Goal: Task Accomplishment & Management: Complete application form

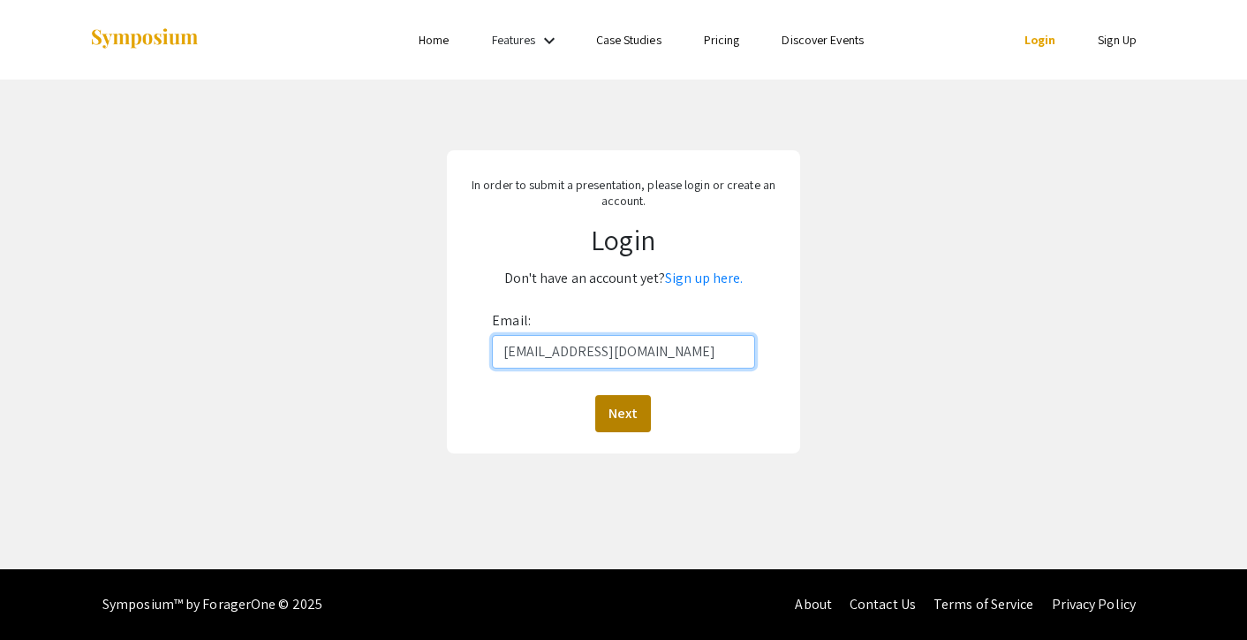
type input "[EMAIL_ADDRESS][DOMAIN_NAME]"
click at [627, 406] on button "Next" at bounding box center [623, 413] width 56 height 37
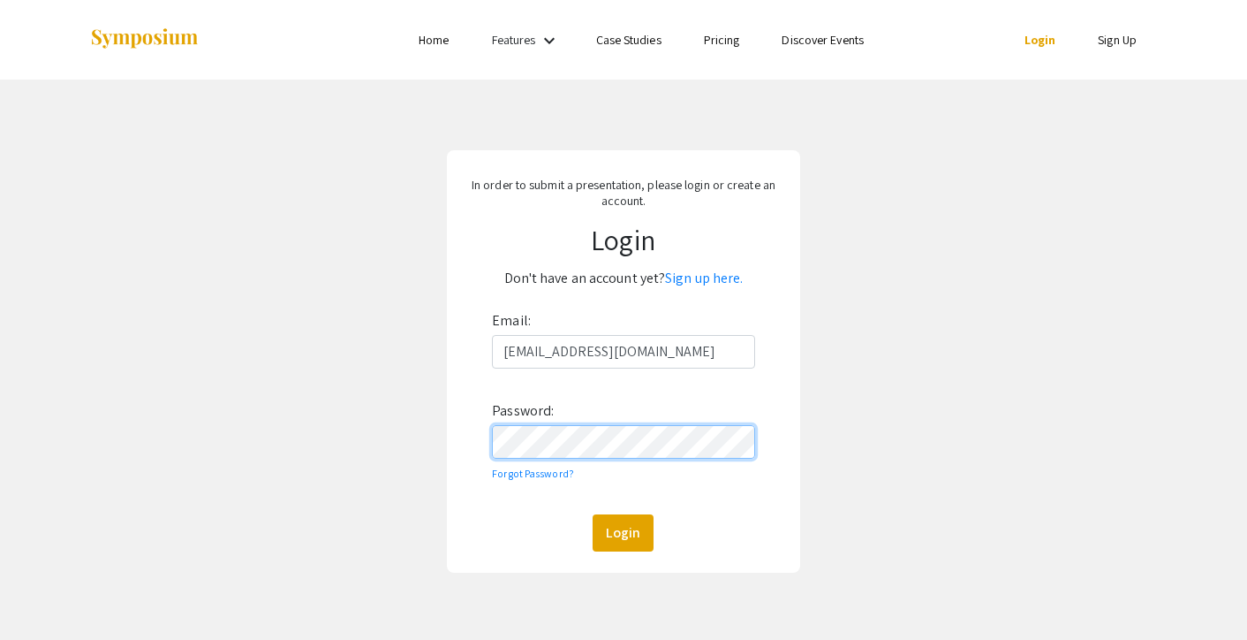
click at [623, 532] on button "Login" at bounding box center [623, 532] width 61 height 37
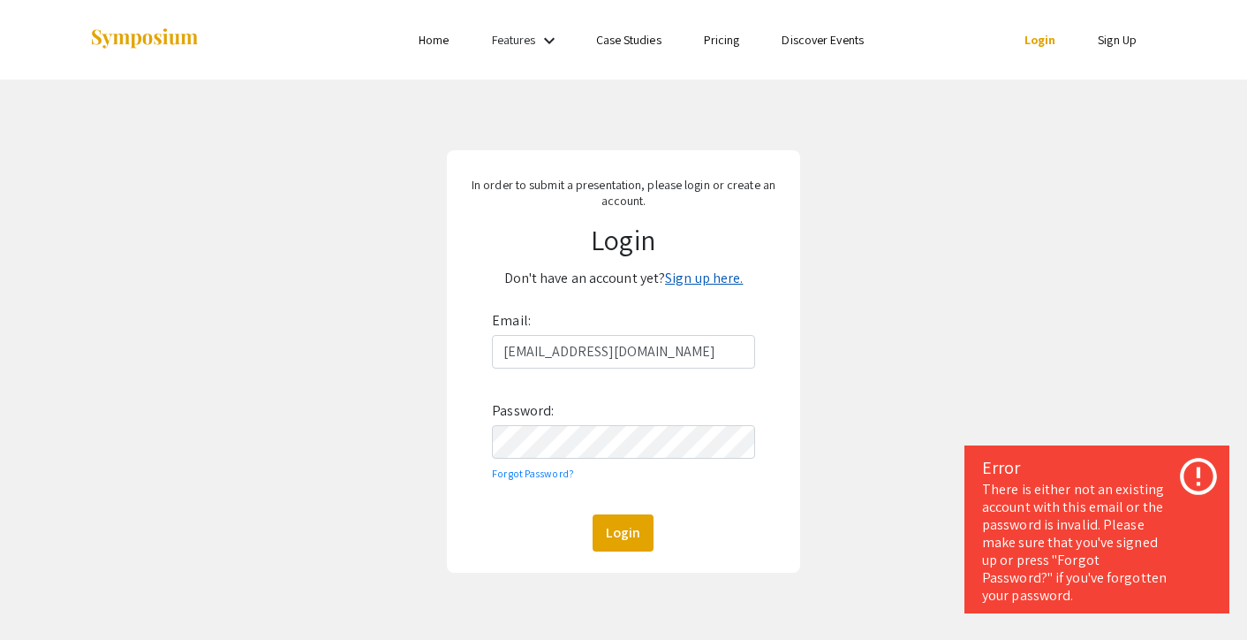
click at [709, 276] on link "Sign up here." at bounding box center [704, 278] width 78 height 19
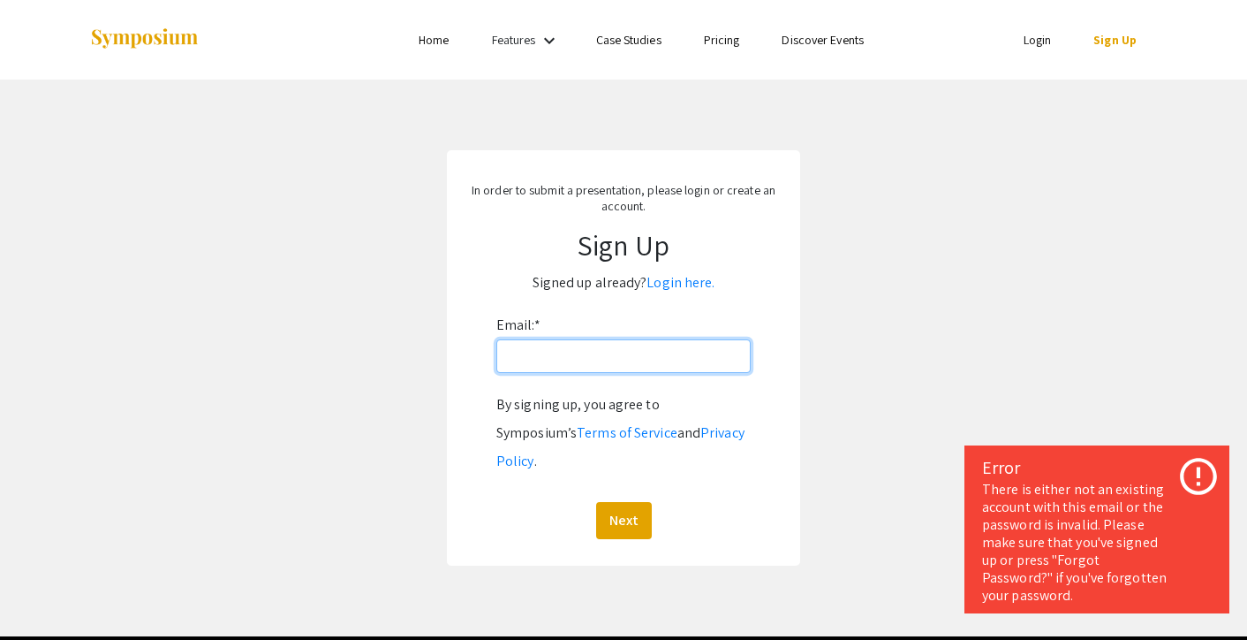
click at [559, 361] on input "Email: *" at bounding box center [624, 356] width 254 height 34
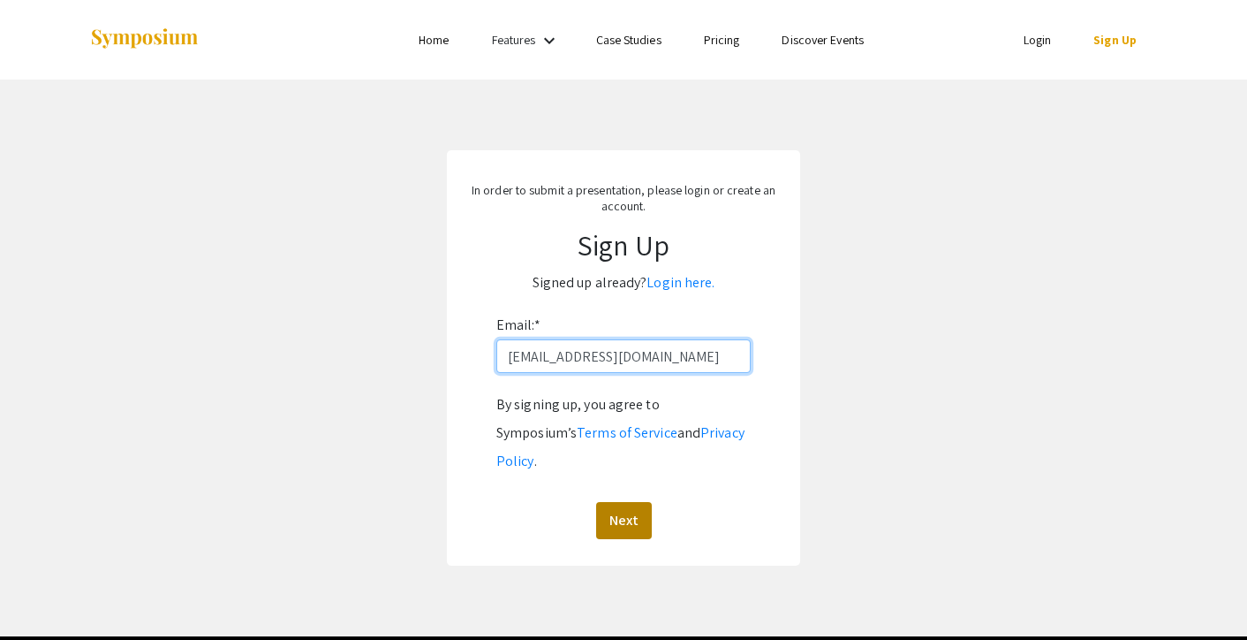
type input "[EMAIL_ADDRESS][DOMAIN_NAME]"
click at [625, 502] on button "Next" at bounding box center [624, 520] width 56 height 37
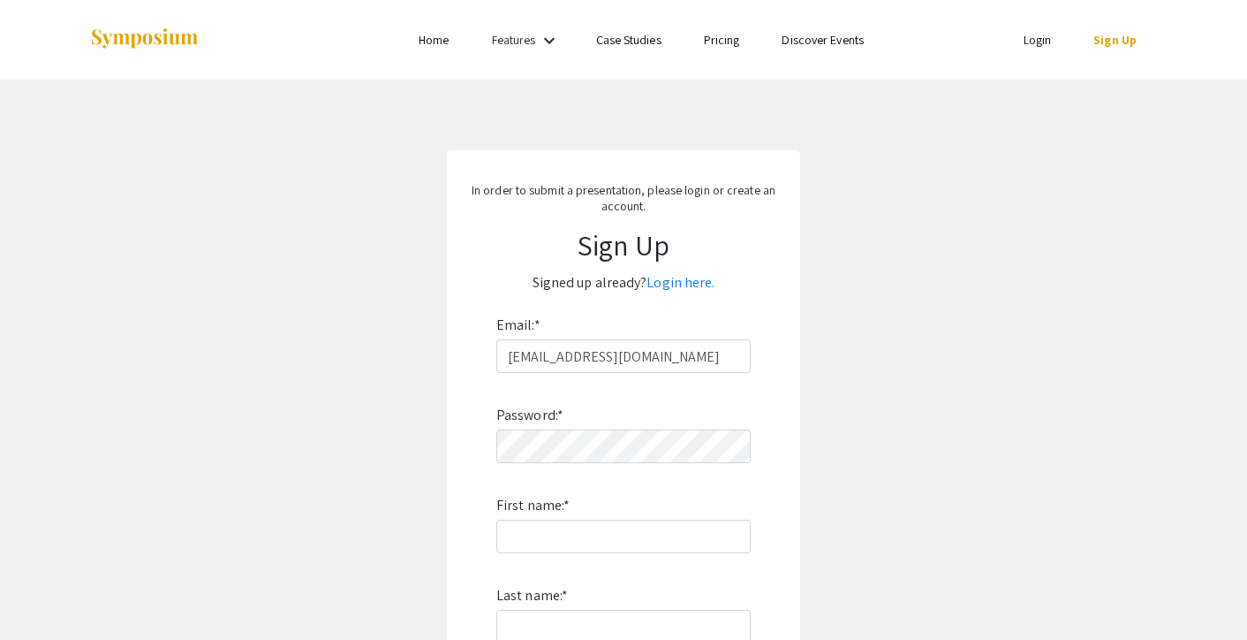
click at [595, 463] on div "Password: * First name: * Last name: * By signing up, you agree to Symposium’s …" at bounding box center [624, 605] width 254 height 465
type input "[PERSON_NAME]"
type input "Koumontzis"
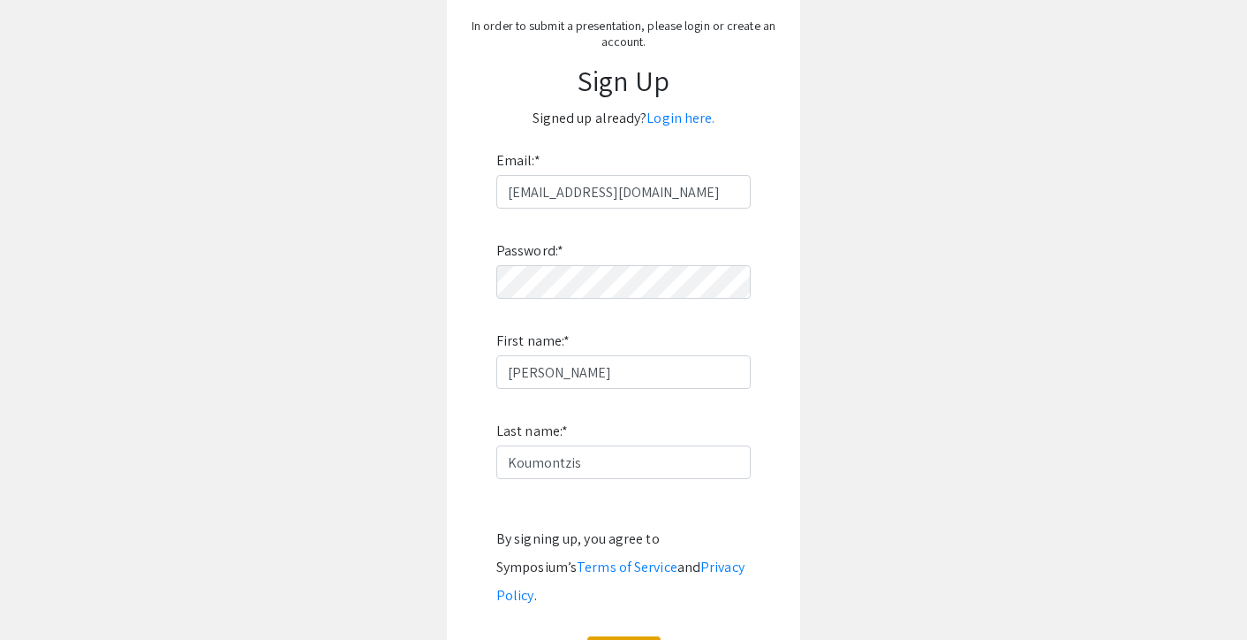
scroll to position [173, 0]
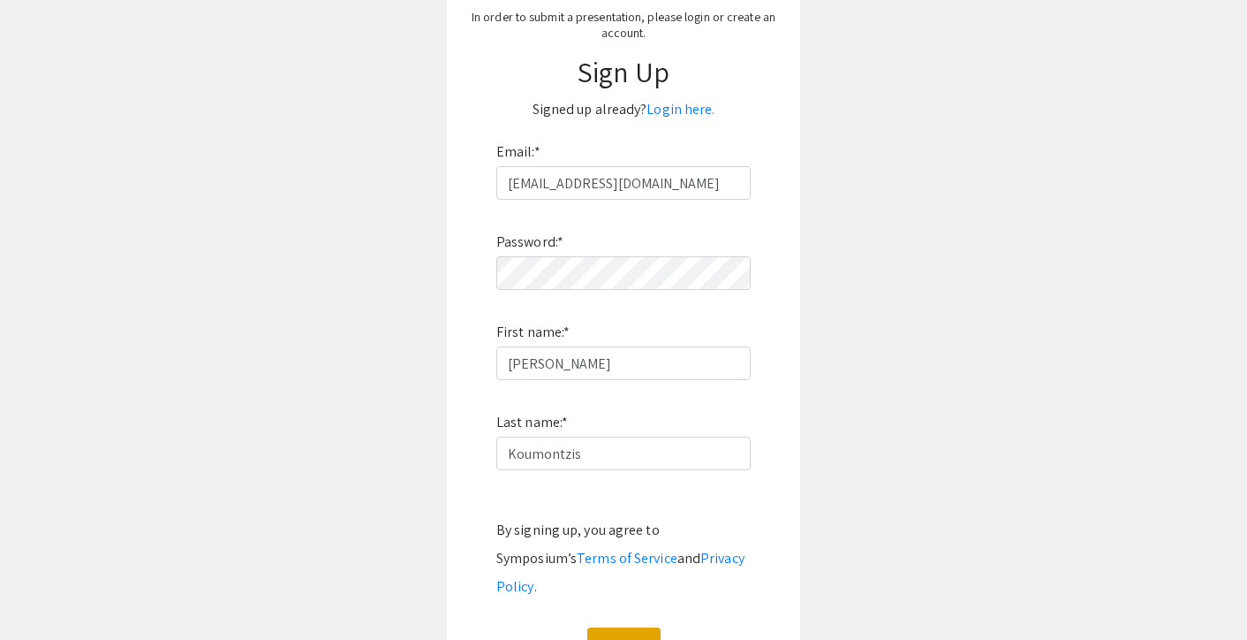
click at [601, 598] on div "Password: * First name: * Nicholas Last name: * Koumontzis By signing up, you a…" at bounding box center [624, 432] width 254 height 465
click at [601, 627] on button "Sign Up" at bounding box center [624, 645] width 73 height 37
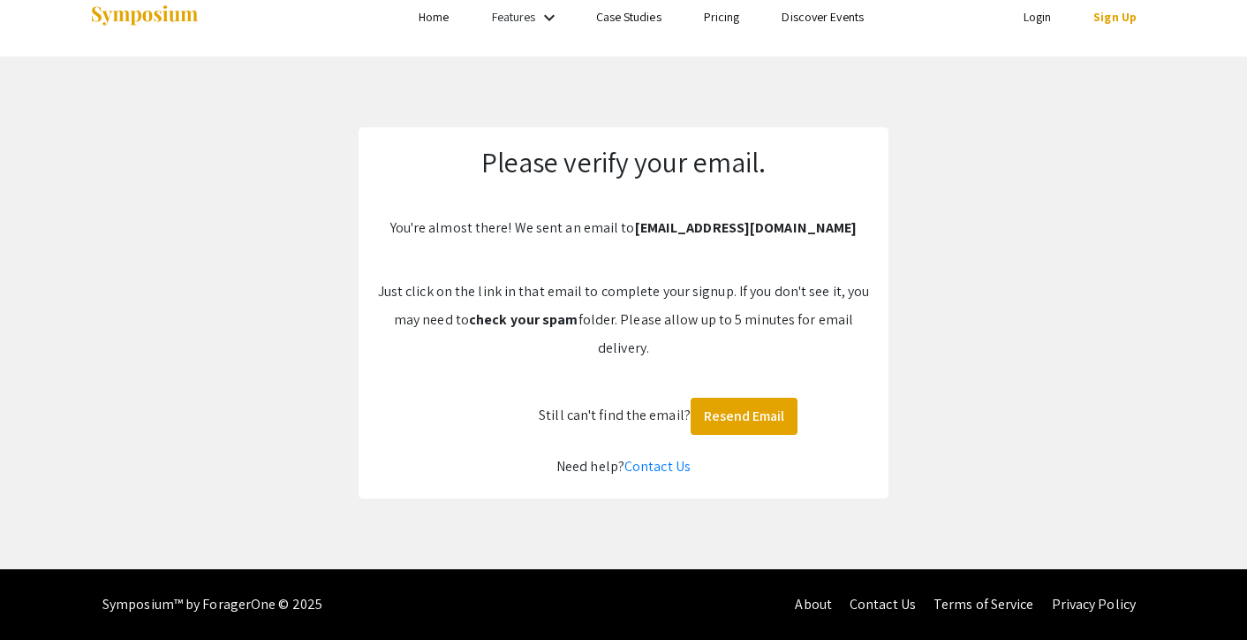
scroll to position [23, 0]
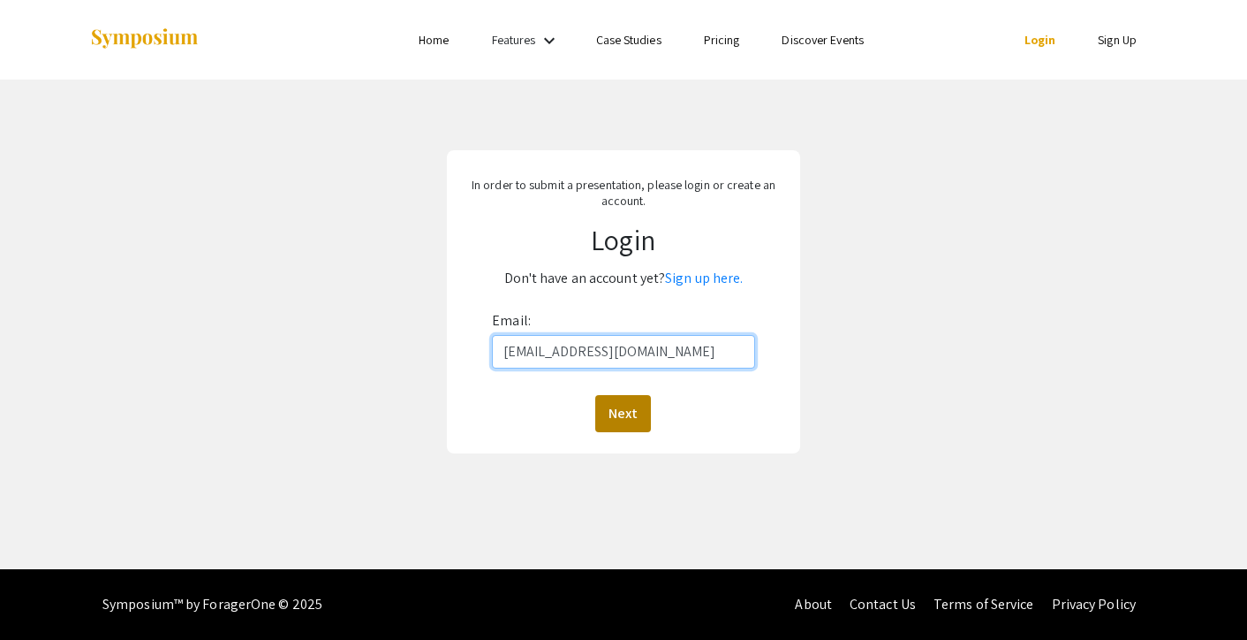
type input "[EMAIL_ADDRESS][DOMAIN_NAME]"
click at [638, 420] on button "Next" at bounding box center [623, 413] width 56 height 37
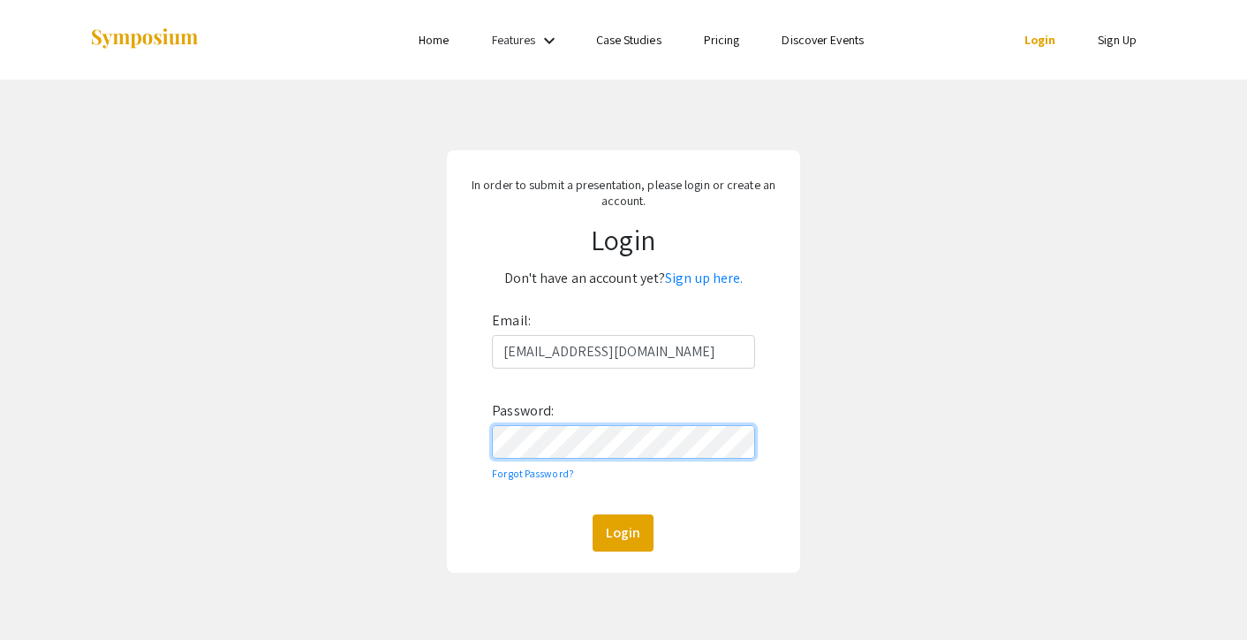
click at [623, 532] on button "Login" at bounding box center [623, 532] width 61 height 37
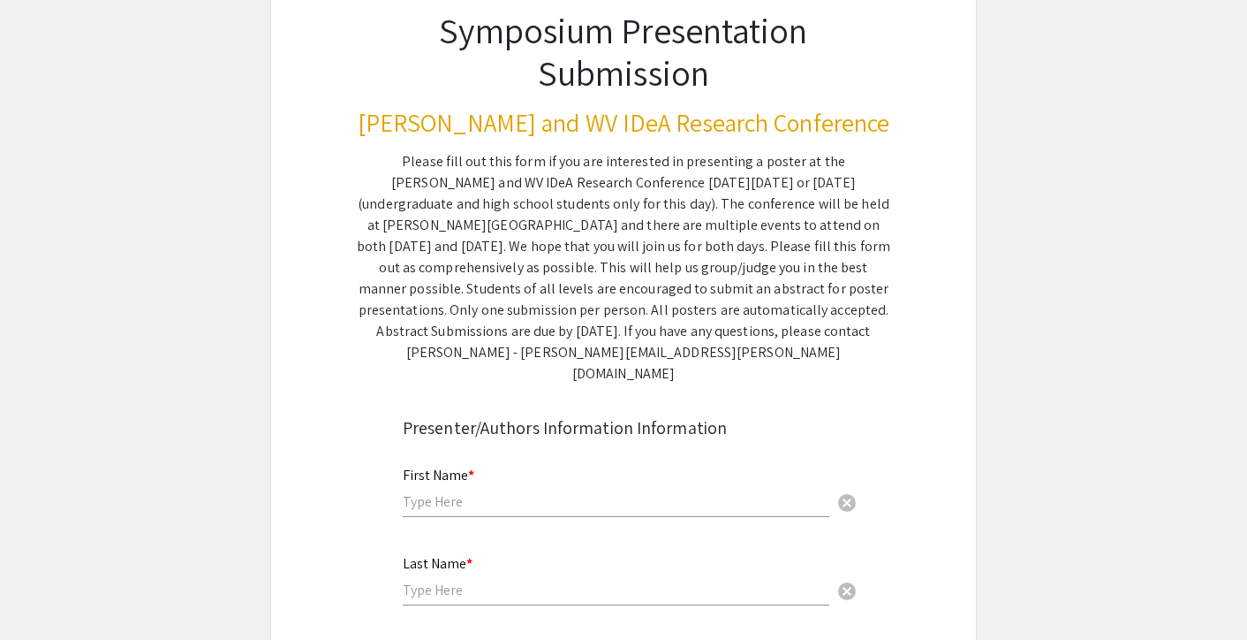
scroll to position [178, 0]
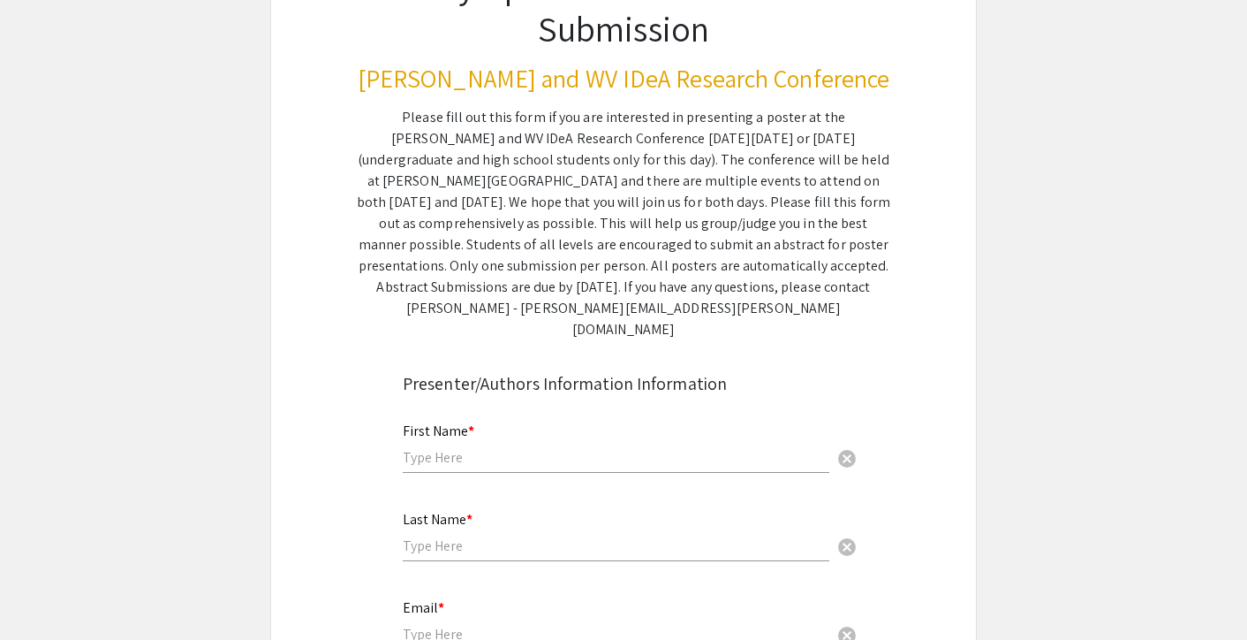
click at [581, 448] on input "text" at bounding box center [616, 457] width 427 height 19
type input "[PERSON_NAME]"
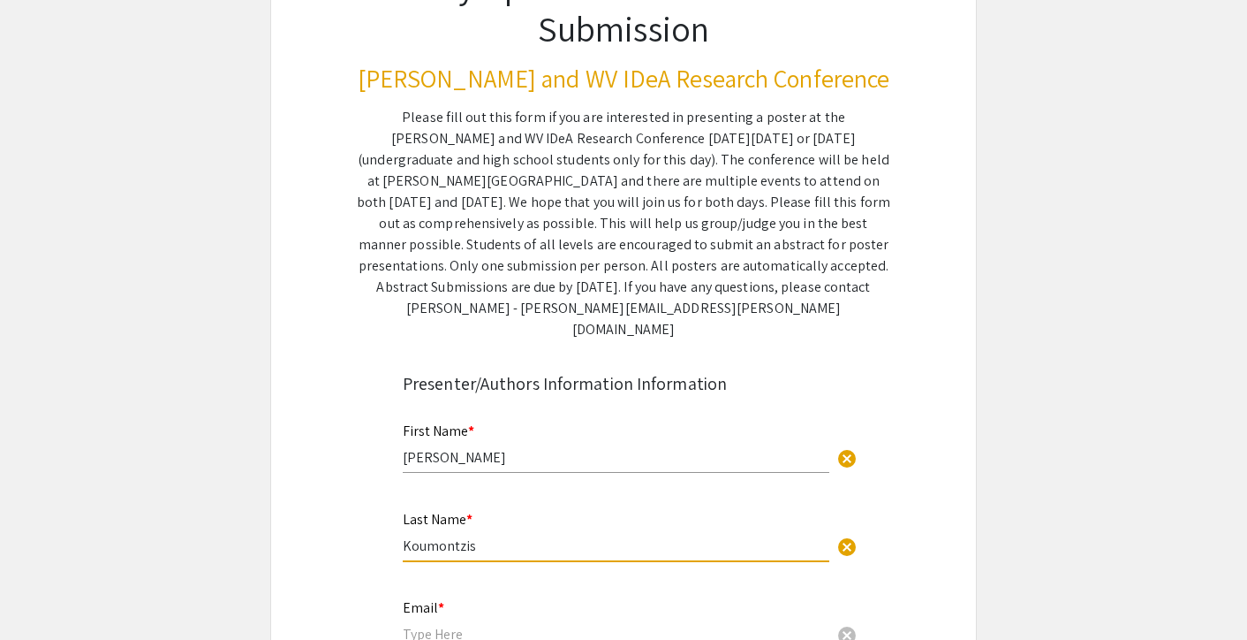
type input "Koumontzis"
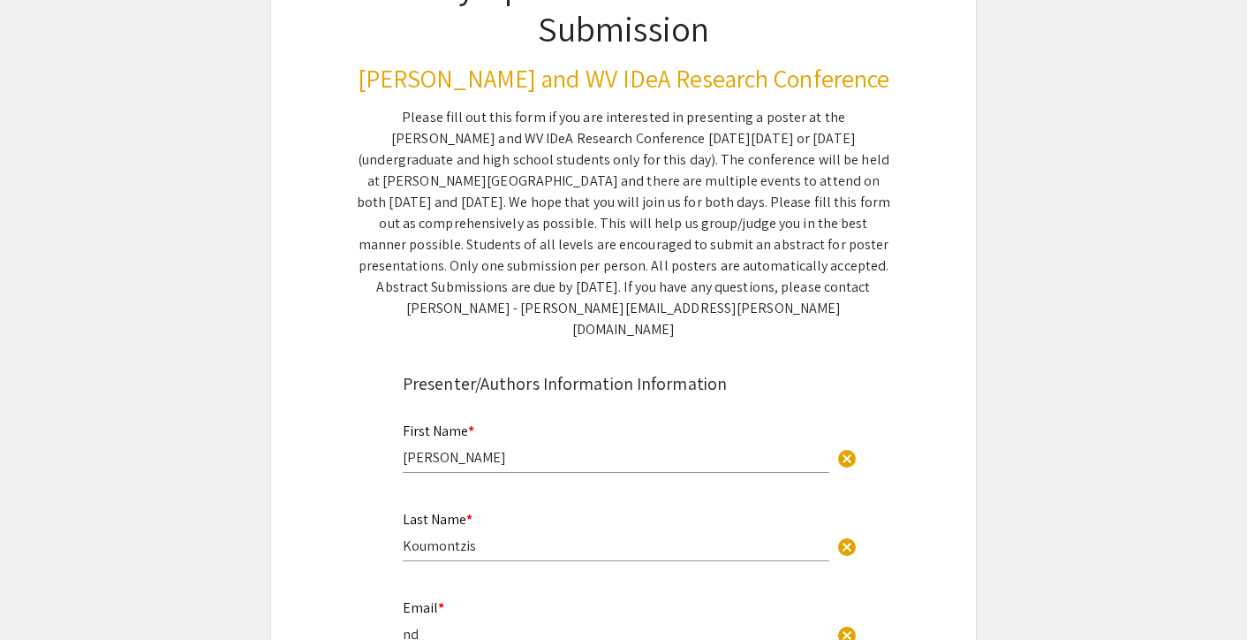
type input "n"
type input "[EMAIL_ADDRESS][DOMAIN_NAME]"
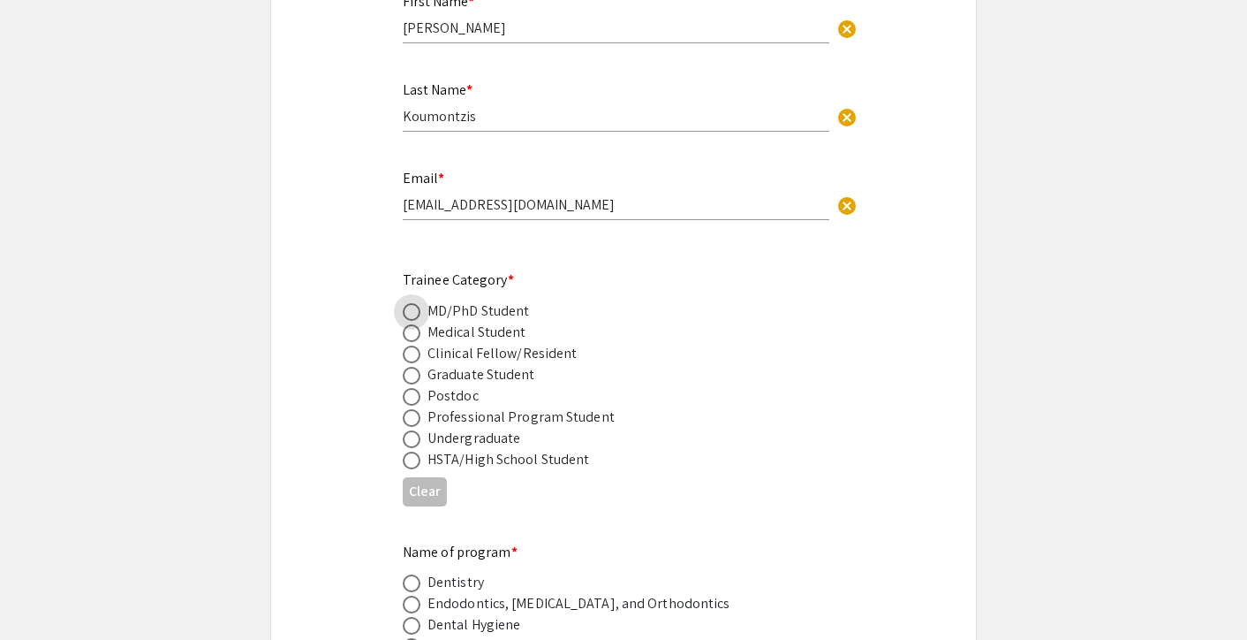
scroll to position [606, 0]
click at [413, 304] on span at bounding box center [412, 313] width 18 height 18
click at [413, 304] on input "radio" at bounding box center [412, 313] width 18 height 18
radio input "true"
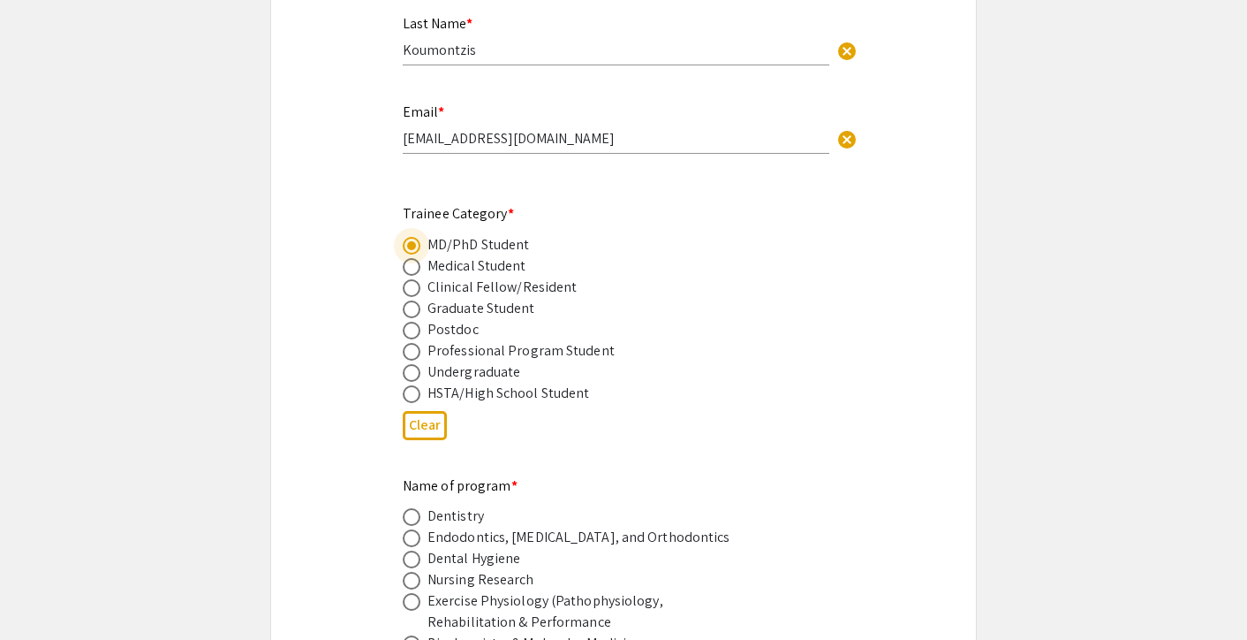
scroll to position [675, 0]
click at [409, 256] on span at bounding box center [412, 265] width 18 height 18
click at [409, 256] on input "radio" at bounding box center [412, 265] width 18 height 18
radio input "true"
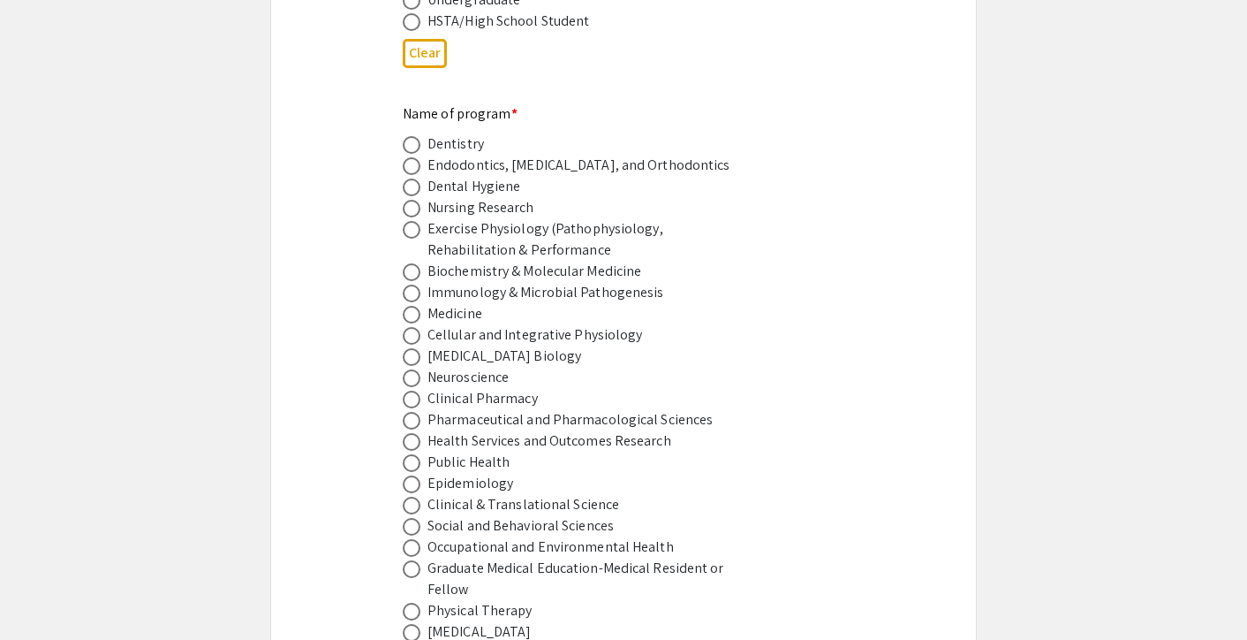
scroll to position [1126, 0]
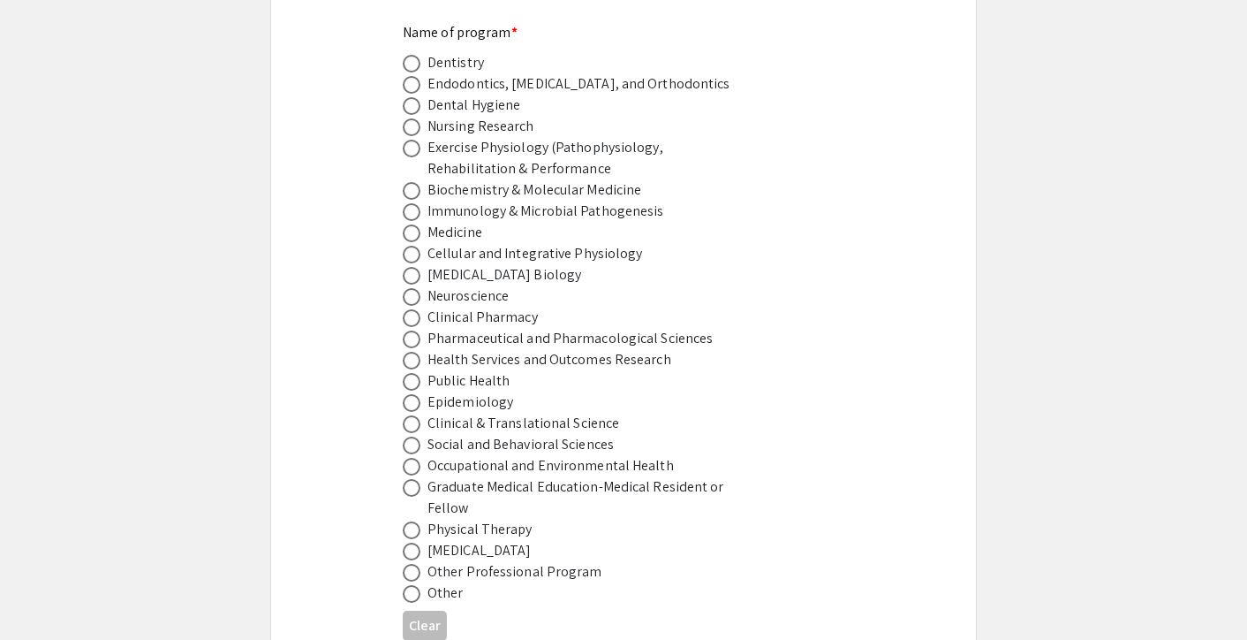
click at [408, 243] on mat-radio-button at bounding box center [415, 253] width 25 height 21
click at [408, 224] on span at bounding box center [412, 233] width 18 height 18
click at [408, 224] on input "radio" at bounding box center [412, 233] width 18 height 18
radio input "true"
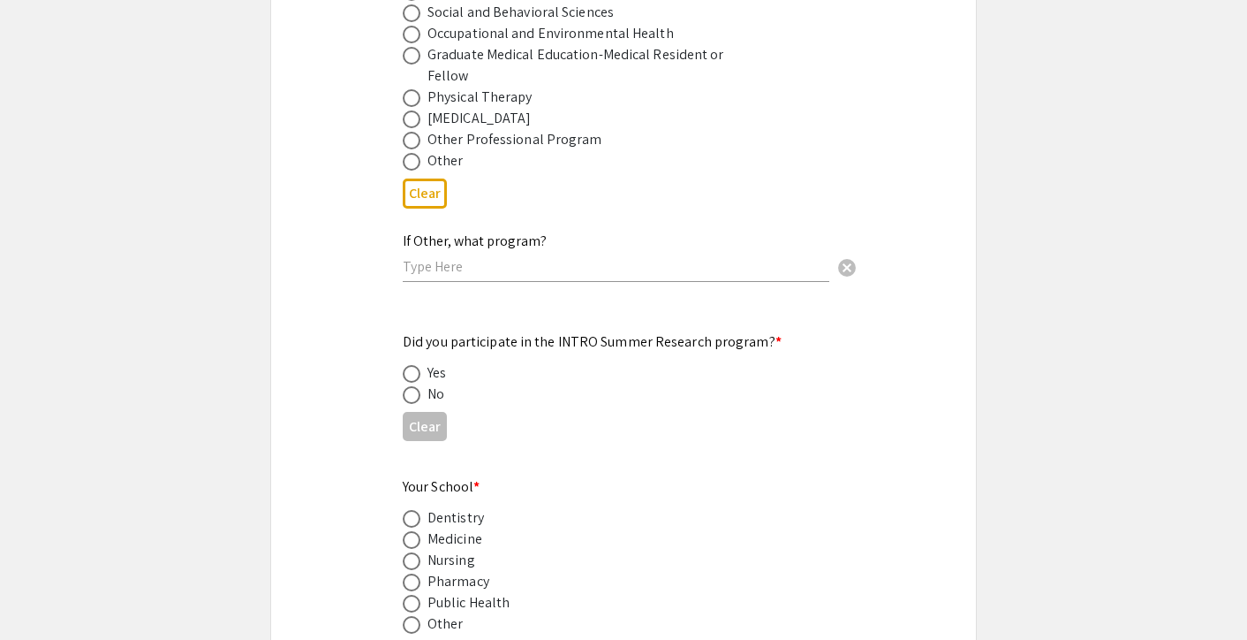
scroll to position [1617, 0]
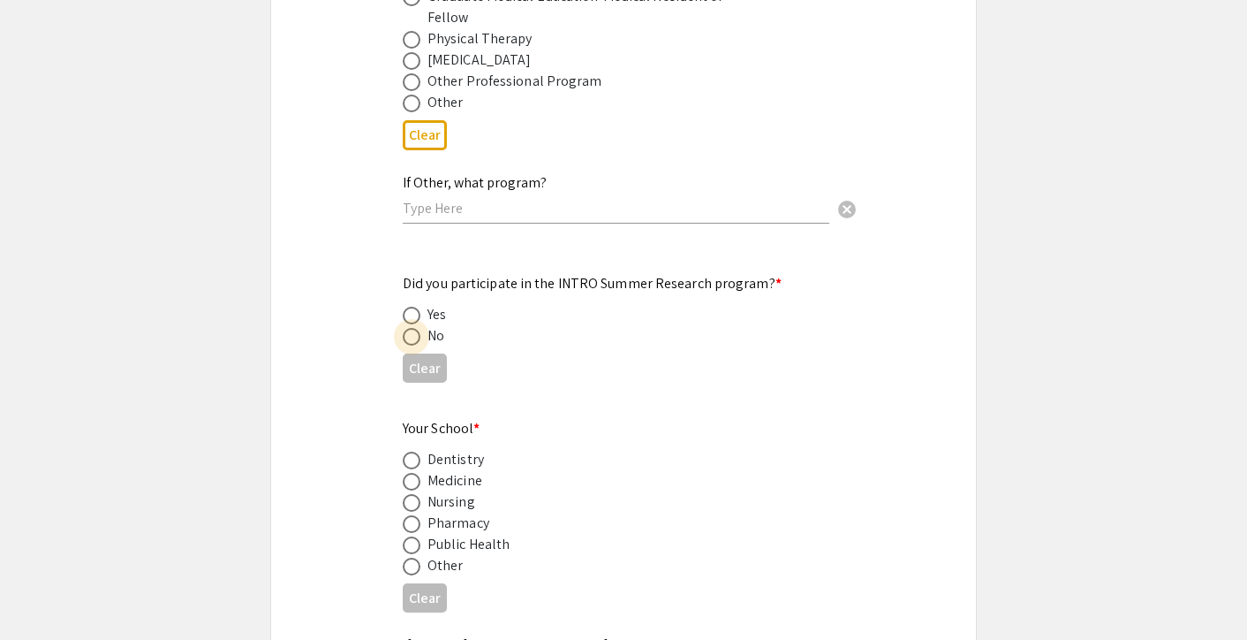
click at [409, 328] on span at bounding box center [412, 337] width 18 height 18
click at [409, 328] on input "radio" at bounding box center [412, 337] width 18 height 18
radio input "true"
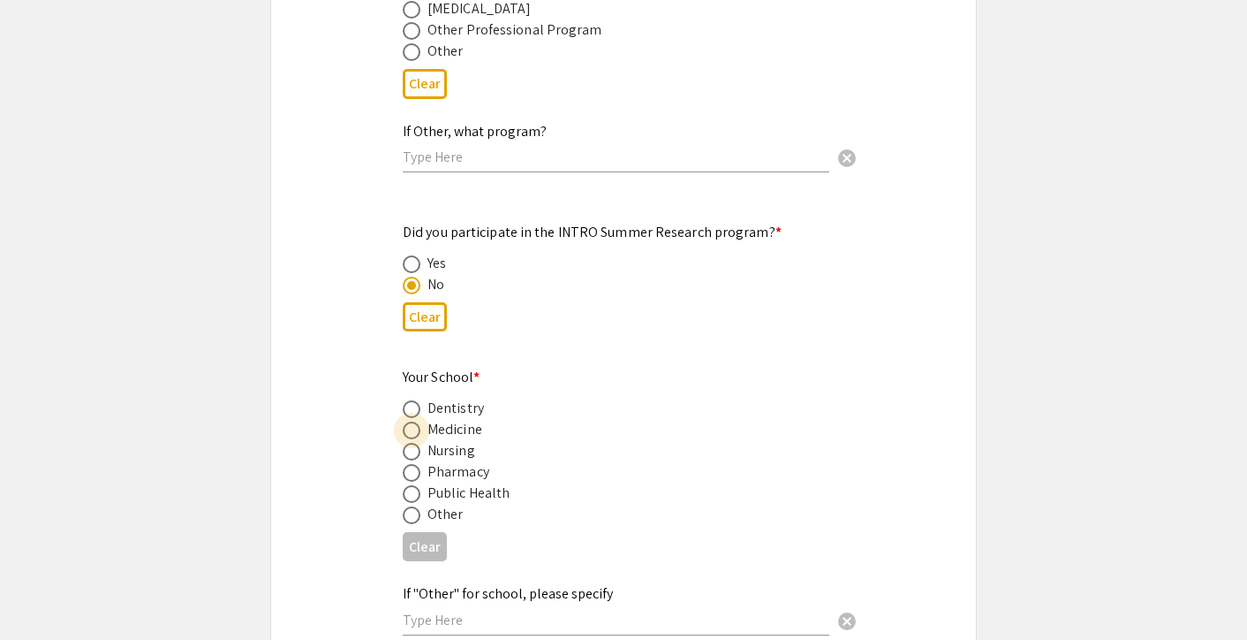
click at [413, 421] on span at bounding box center [412, 430] width 18 height 18
click at [413, 421] on input "radio" at bounding box center [412, 430] width 18 height 18
radio input "true"
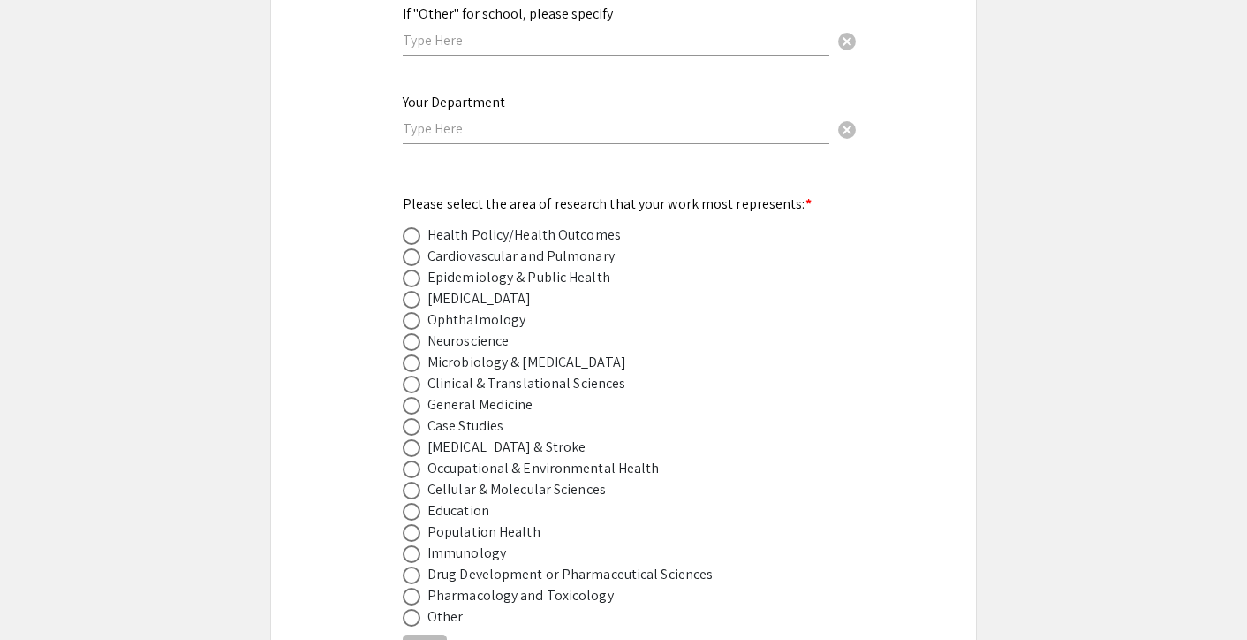
scroll to position [2293, 0]
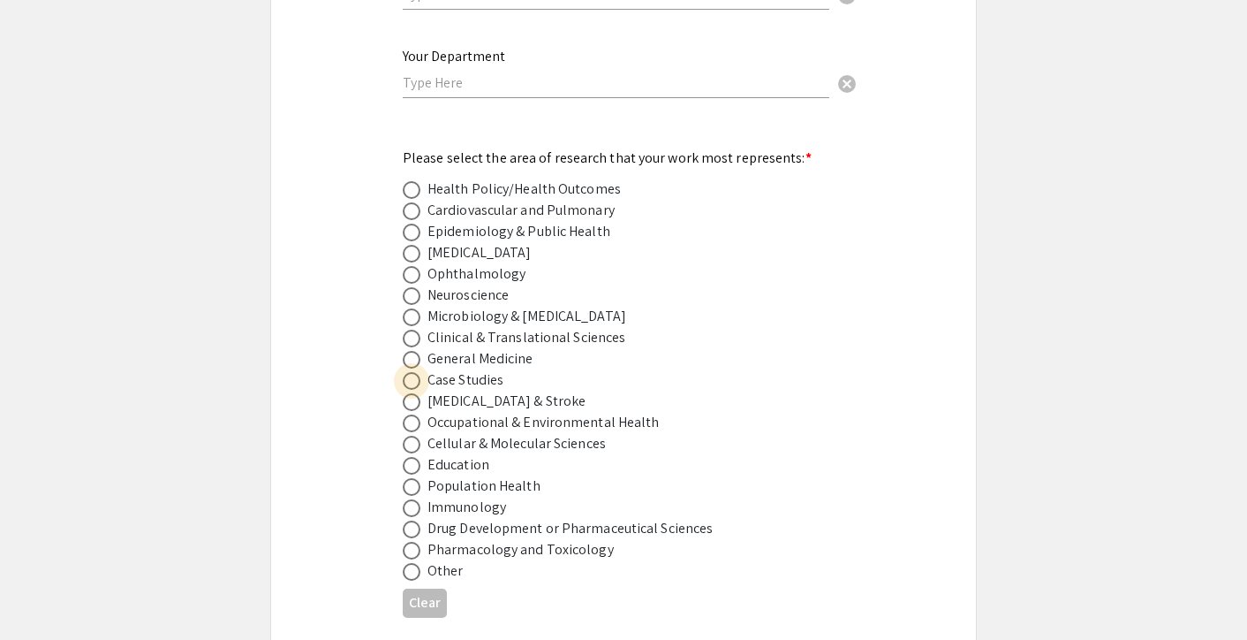
click at [407, 372] on span at bounding box center [412, 381] width 18 height 18
click at [407, 372] on input "radio" at bounding box center [412, 381] width 18 height 18
radio input "true"
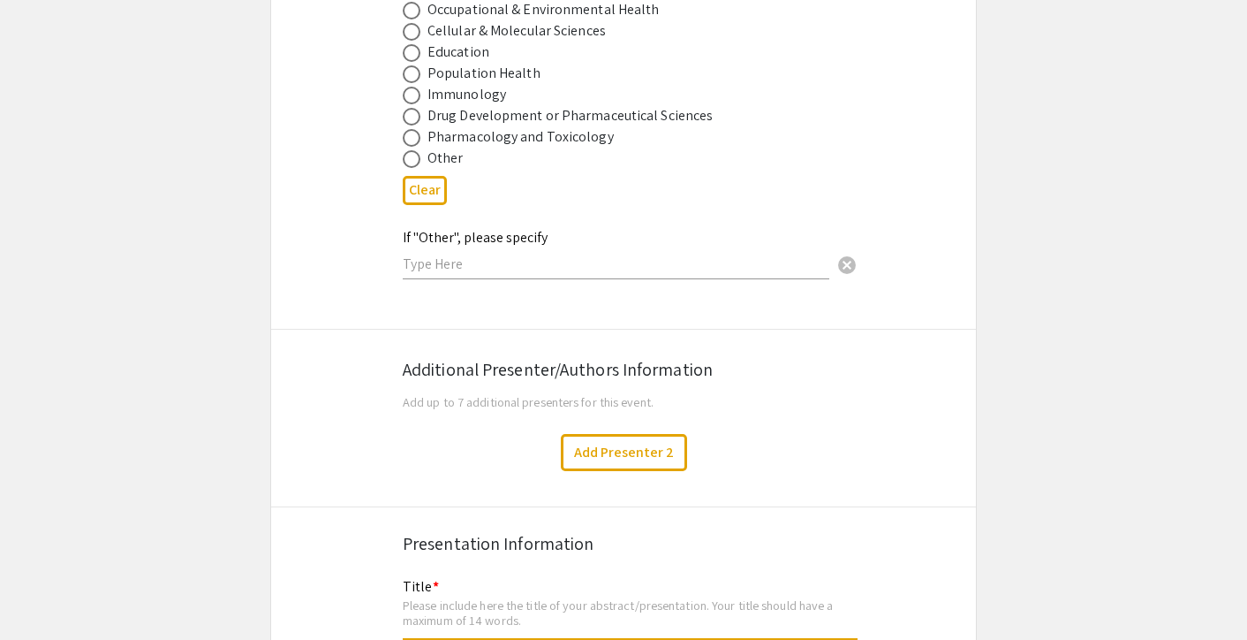
scroll to position [2710, 0]
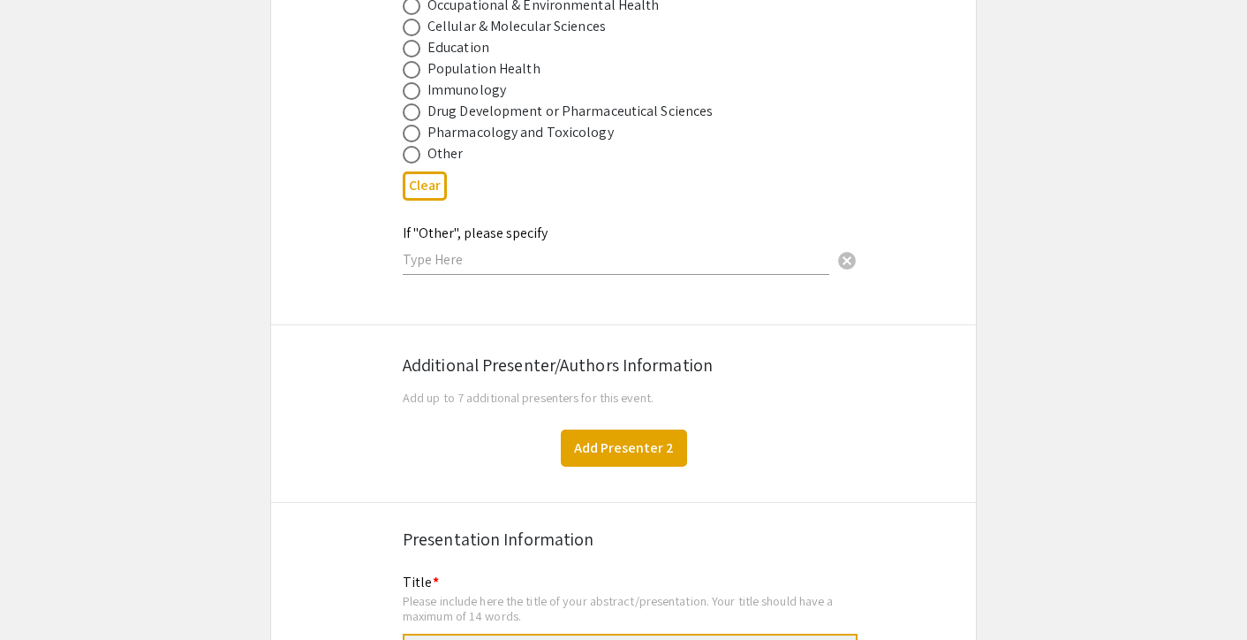
click at [588, 439] on button "Add Presenter 2" at bounding box center [624, 447] width 126 height 37
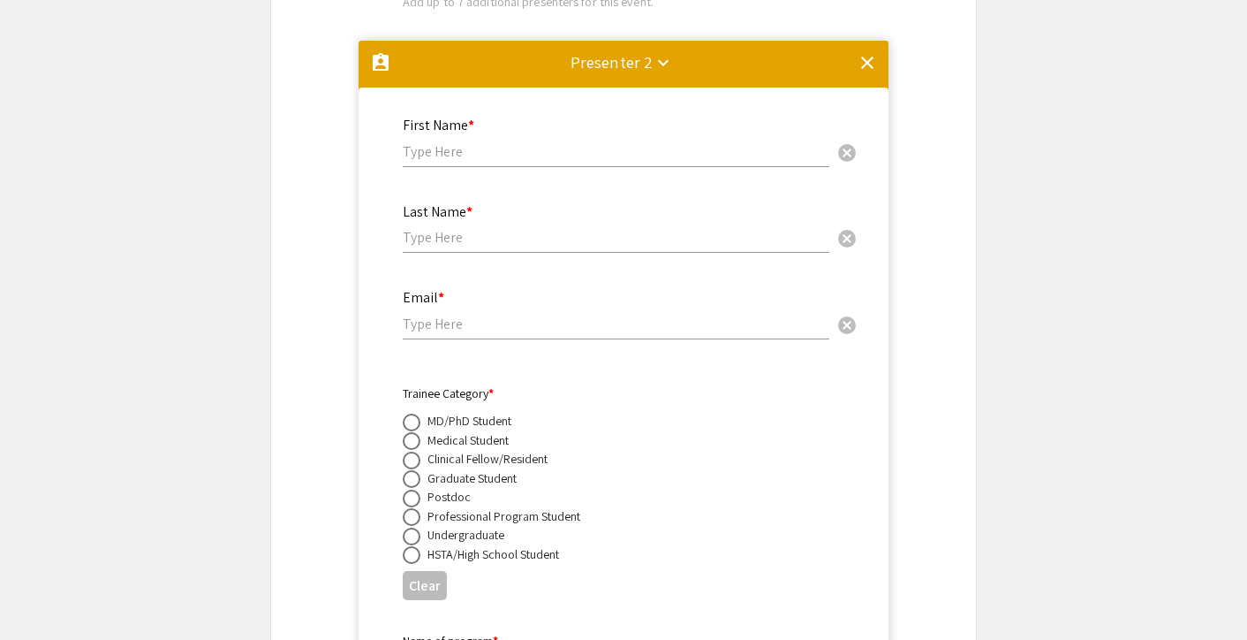
scroll to position [2807, 0]
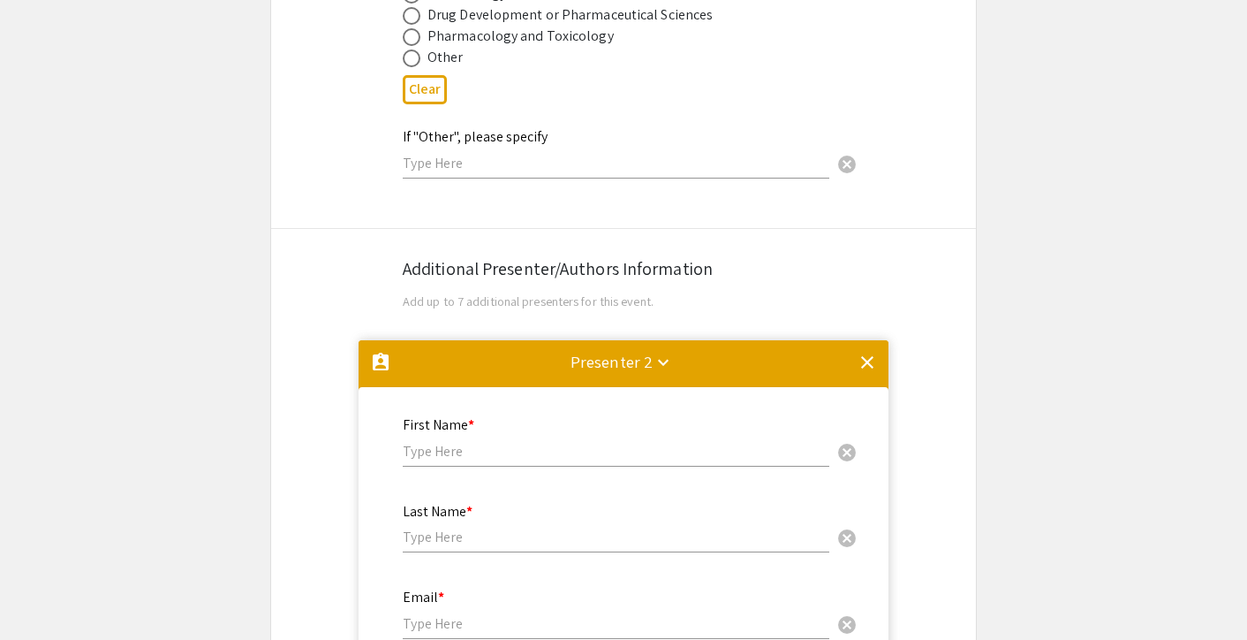
click at [872, 352] on mat-icon "clear" at bounding box center [867, 362] width 21 height 21
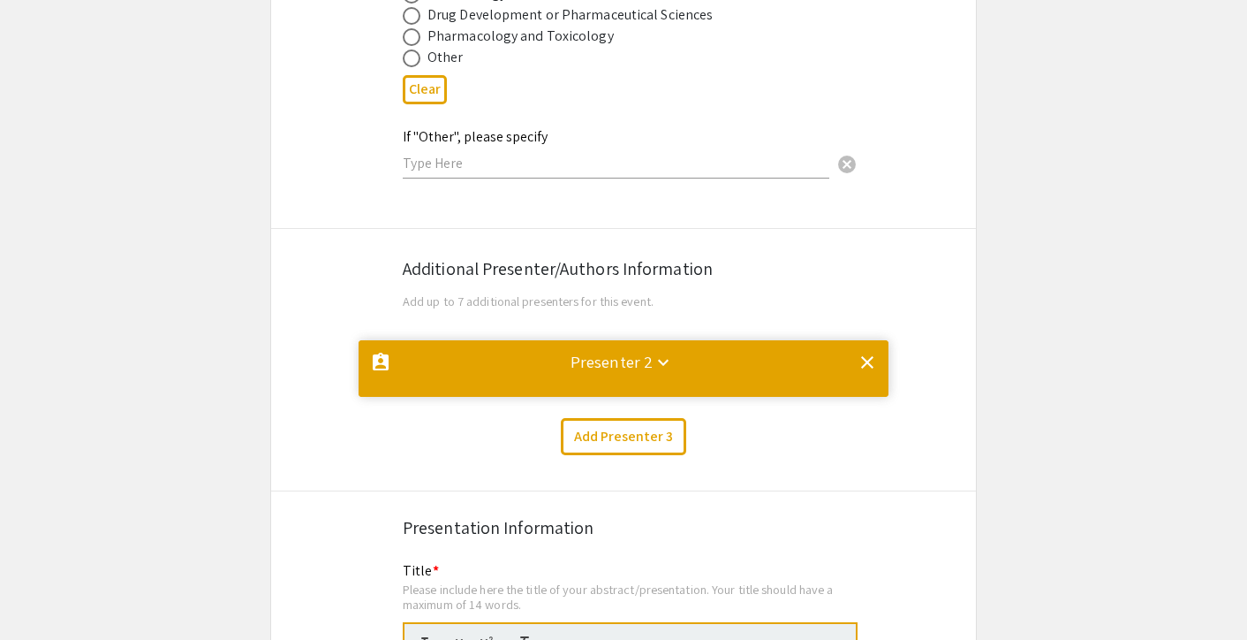
scroll to position [0, 0]
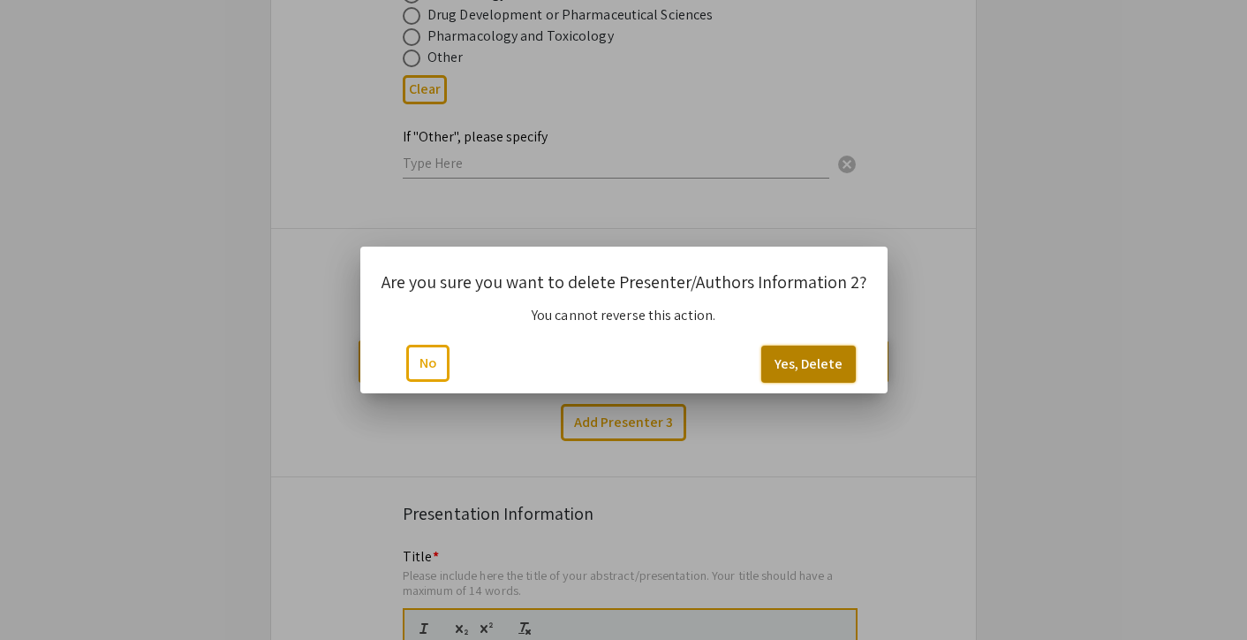
click at [801, 354] on button "Yes, Delete" at bounding box center [809, 363] width 95 height 37
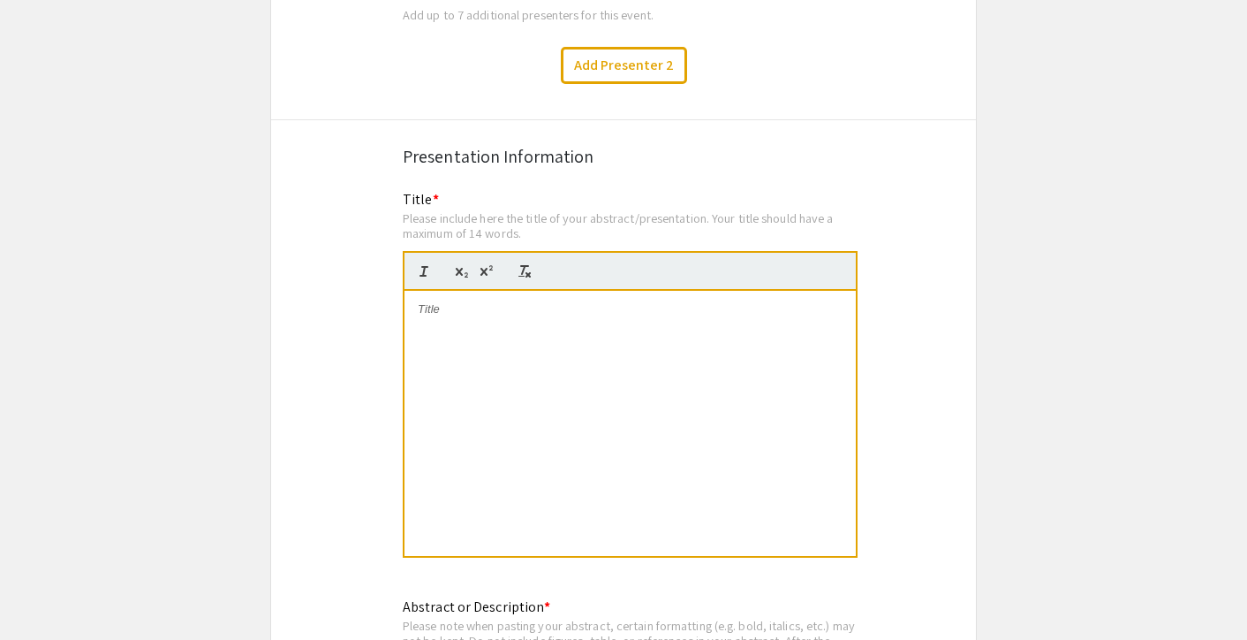
scroll to position [3093, 0]
click at [562, 378] on div at bounding box center [630, 423] width 451 height 265
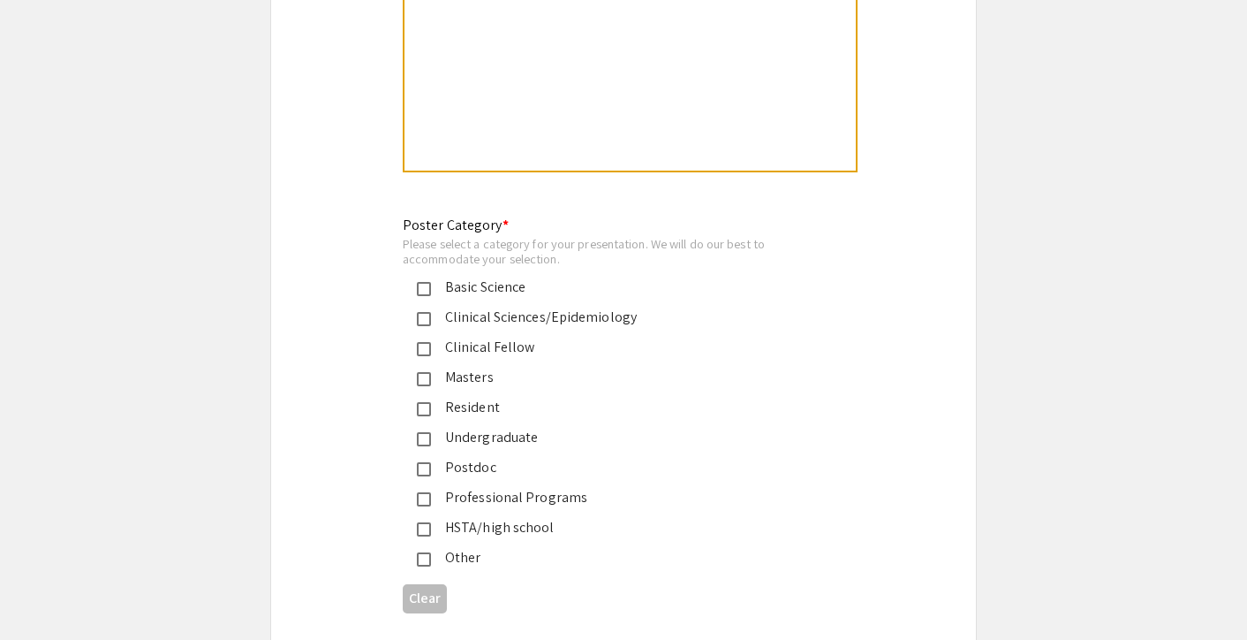
scroll to position [3958, 0]
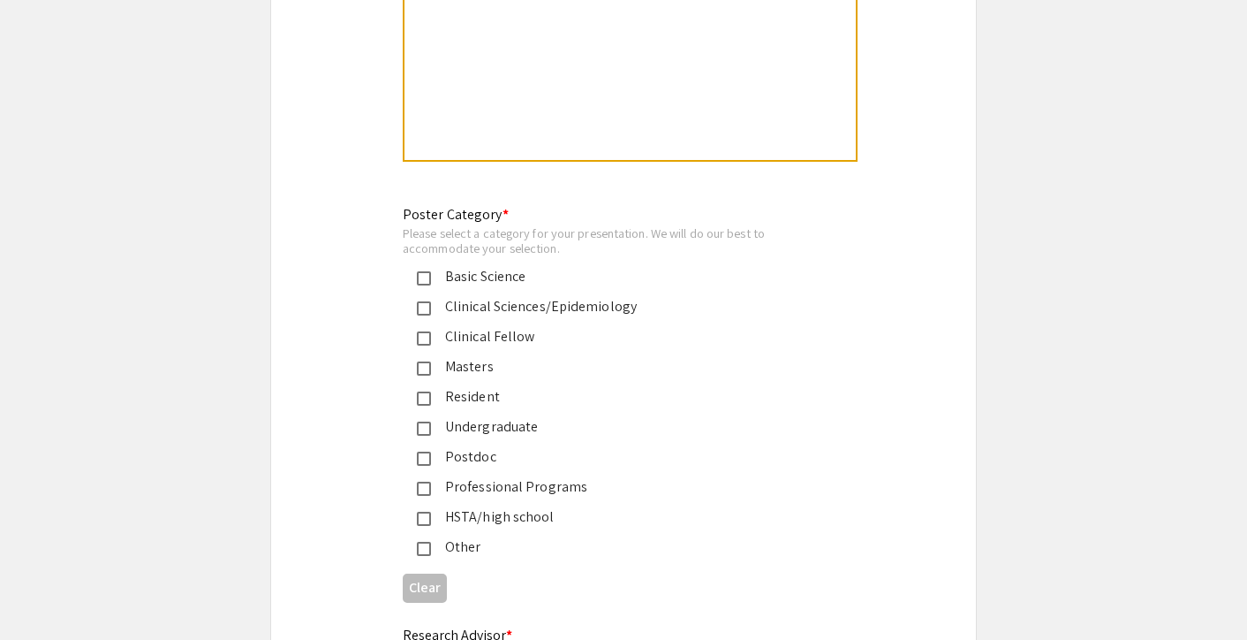
click at [421, 301] on mat-pseudo-checkbox at bounding box center [424, 308] width 14 height 14
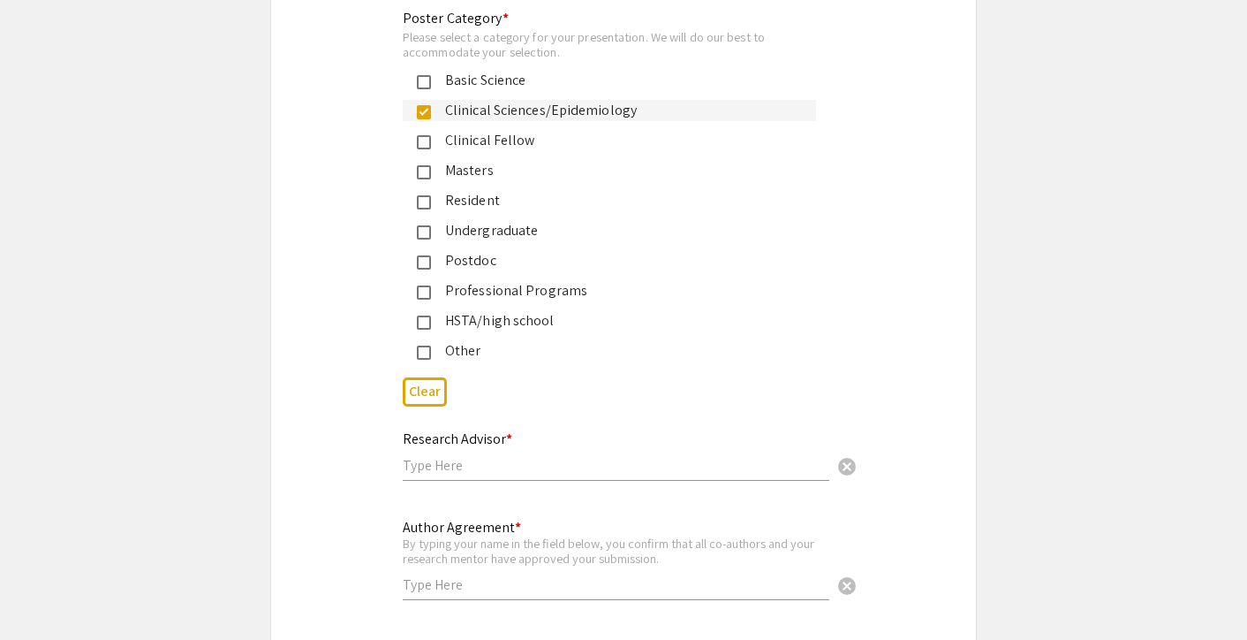
scroll to position [4168, 0]
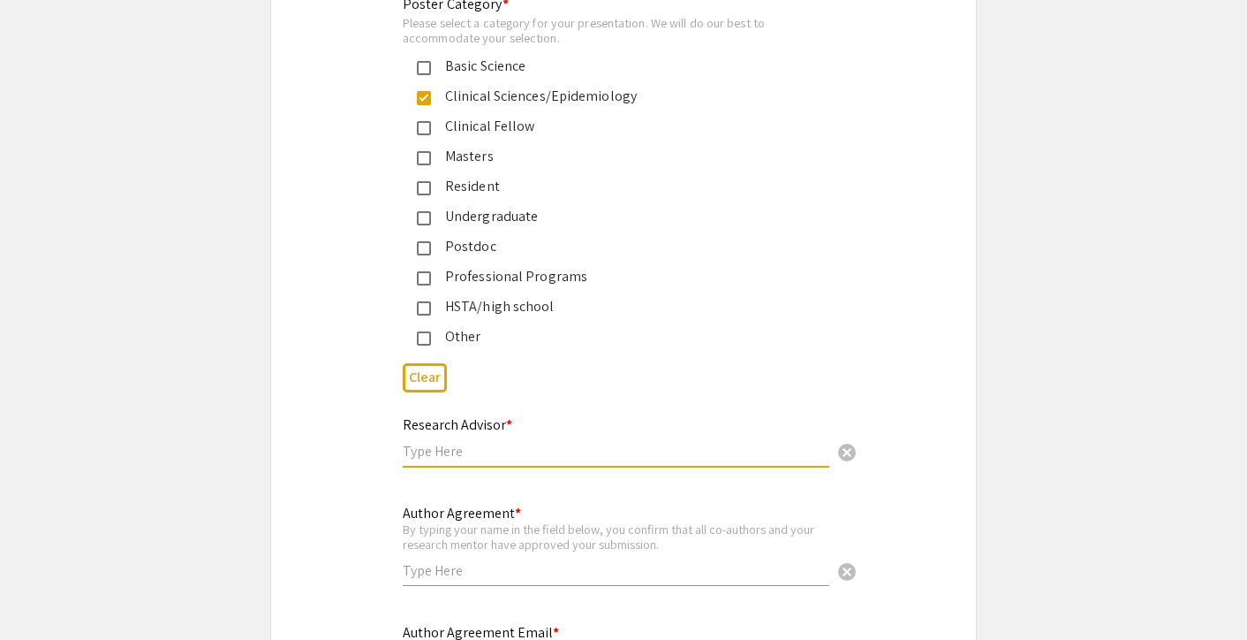
click at [549, 442] on input "text" at bounding box center [616, 451] width 427 height 19
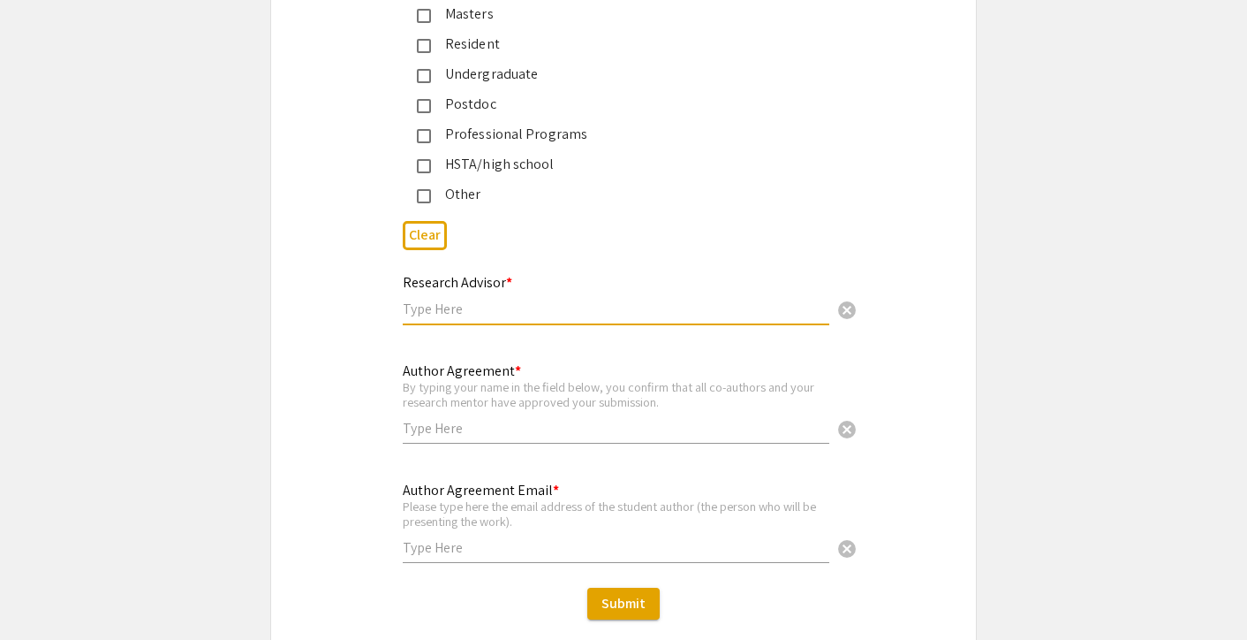
scroll to position [4314, 0]
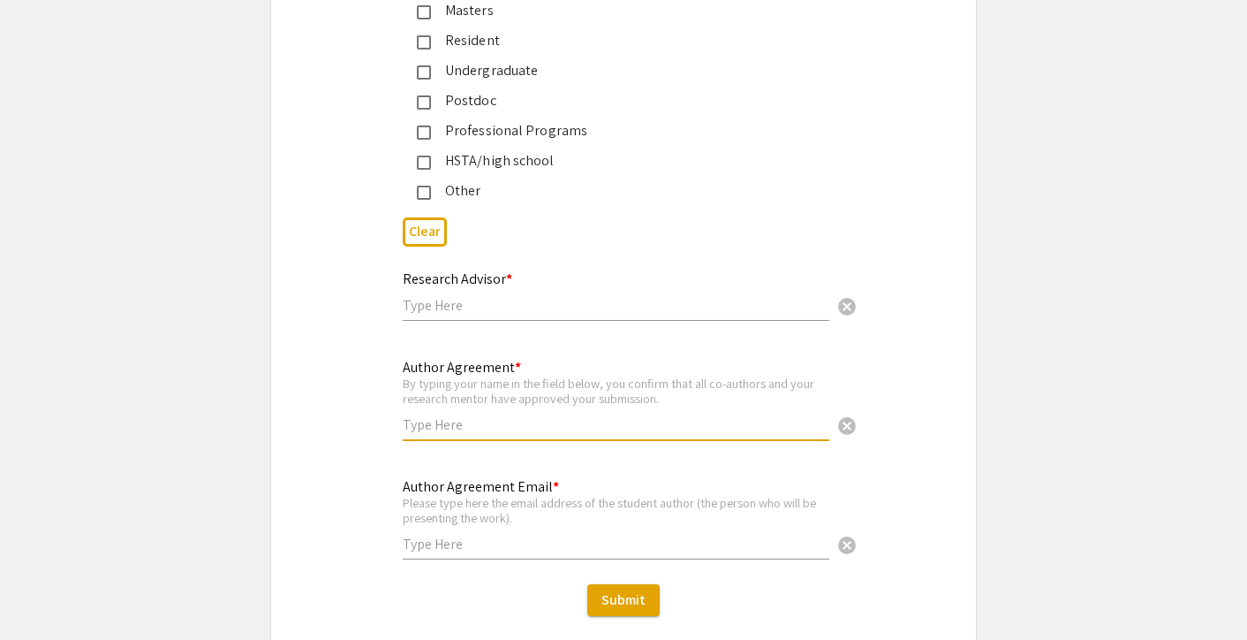
click at [527, 415] on input "text" at bounding box center [616, 424] width 427 height 19
type input "[PERSON_NAME]"
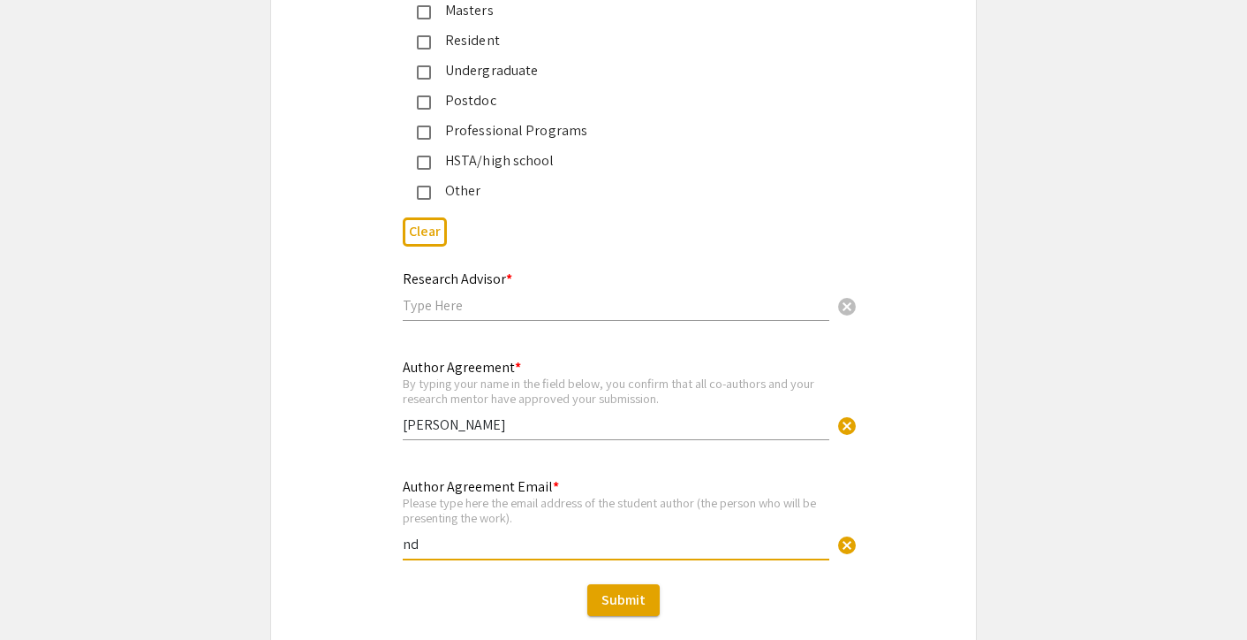
type input "n"
type input "[EMAIL_ADDRESS][DOMAIN_NAME]"
click at [520, 268] on div "Research Advisor * cancel" at bounding box center [616, 287] width 427 height 67
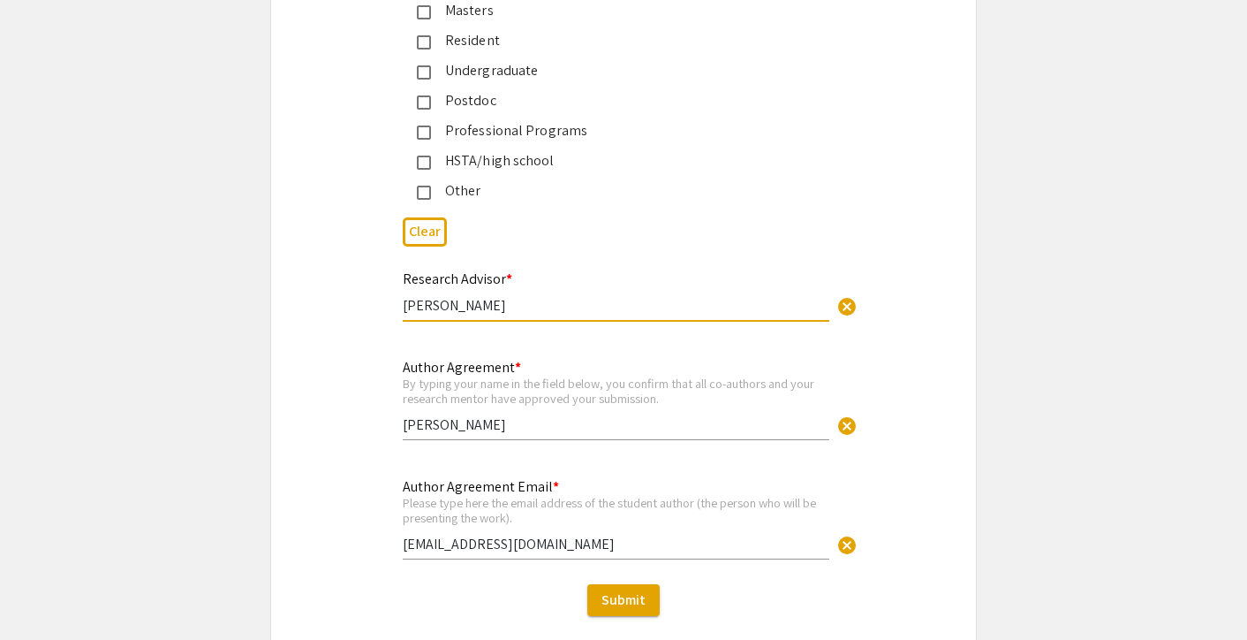
type input "[PERSON_NAME]"
click at [810, 155] on mat-selection-list "Basic Science Clinical Sciences/Epidemiology Clinical Fellow Masters Resident U…" at bounding box center [609, 56] width 413 height 292
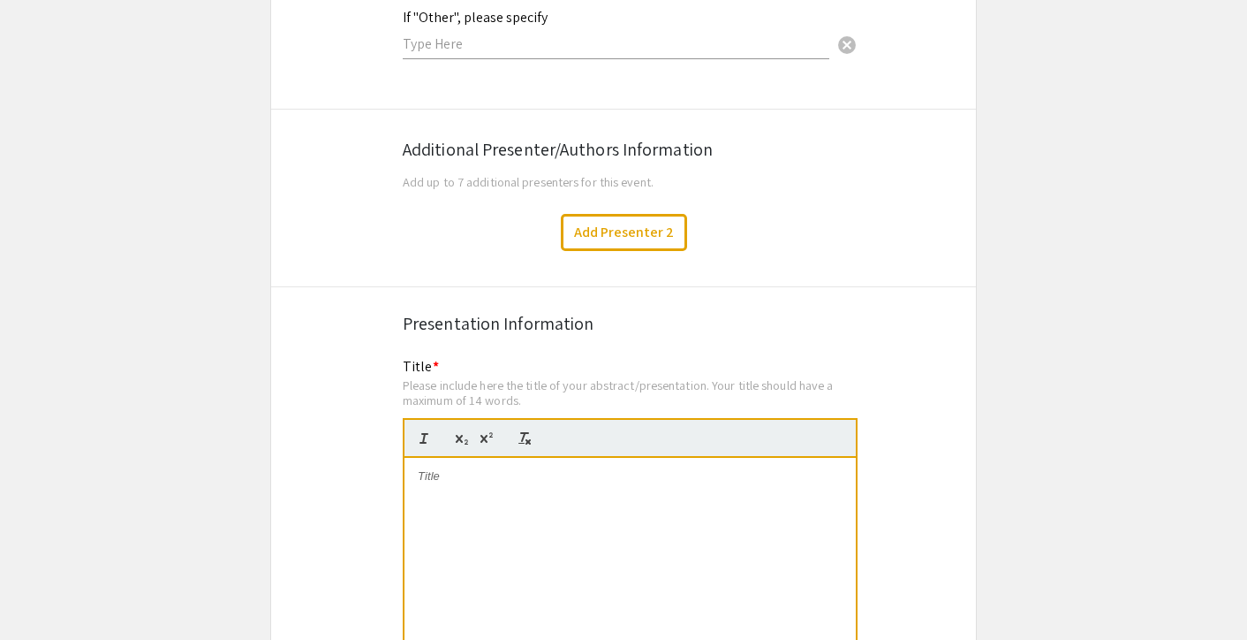
scroll to position [3058, 0]
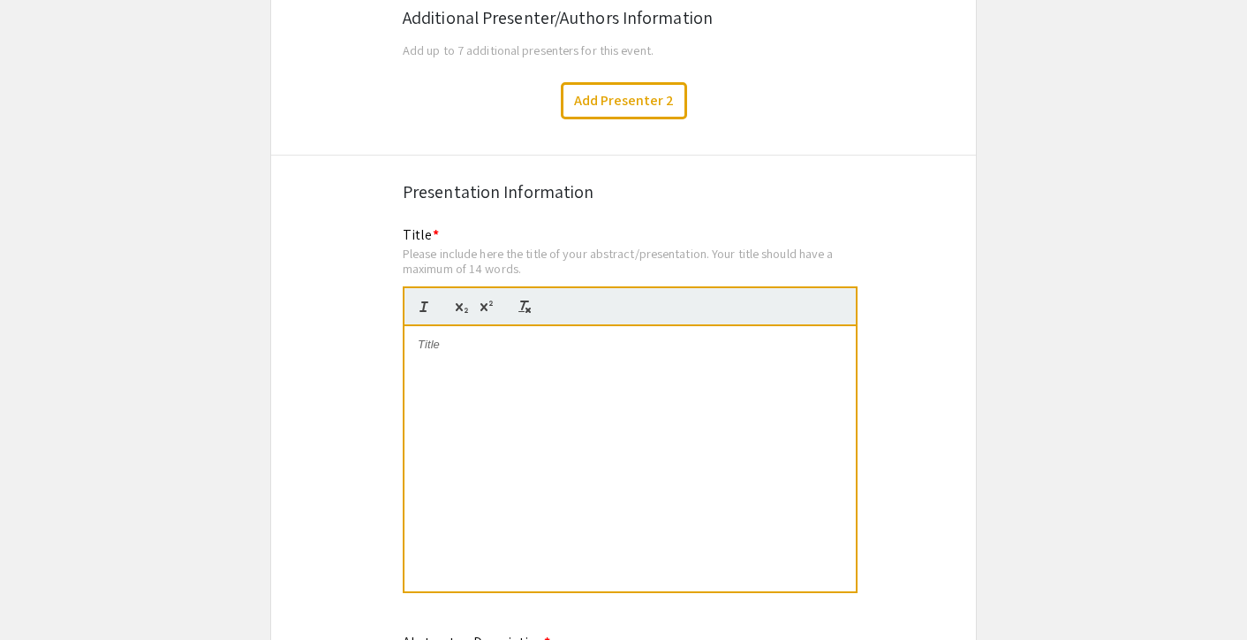
click at [473, 354] on div at bounding box center [630, 458] width 451 height 265
click at [608, 337] on span "[MEDICAL_DATA] Withdrawal in a Child with [MEDICAL_DATA]: A Sentinel Event at t…" at bounding box center [629, 351] width 423 height 29
click at [678, 343] on p "[MEDICAL_DATA] Withdrawal in a Child with [MEDICAL_DATA]: A Sentinel Event at t…" at bounding box center [630, 353] width 425 height 33
click at [671, 337] on span "[MEDICAL_DATA] Withdrawal in a Child with [MEDICAL_DATA]: A Sentinel Event at t…" at bounding box center [629, 351] width 423 height 29
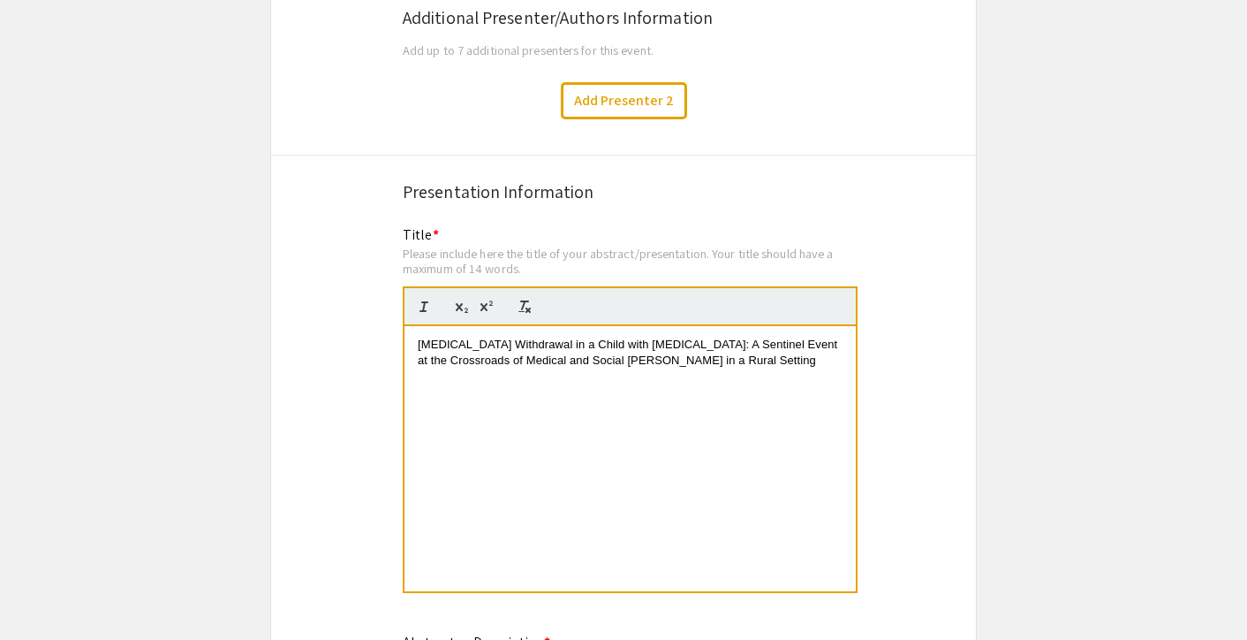
click at [650, 385] on div "[MEDICAL_DATA] Withdrawal in a Child with [MEDICAL_DATA]: A Sentinel Event at t…" at bounding box center [630, 458] width 451 height 265
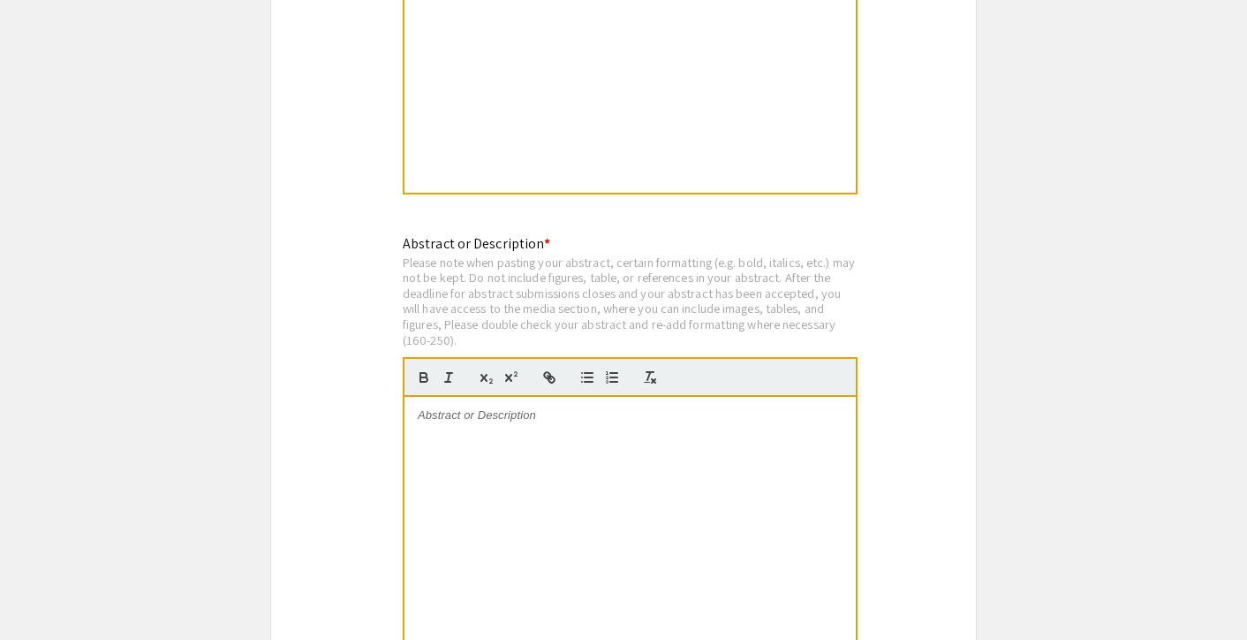
scroll to position [3482, 0]
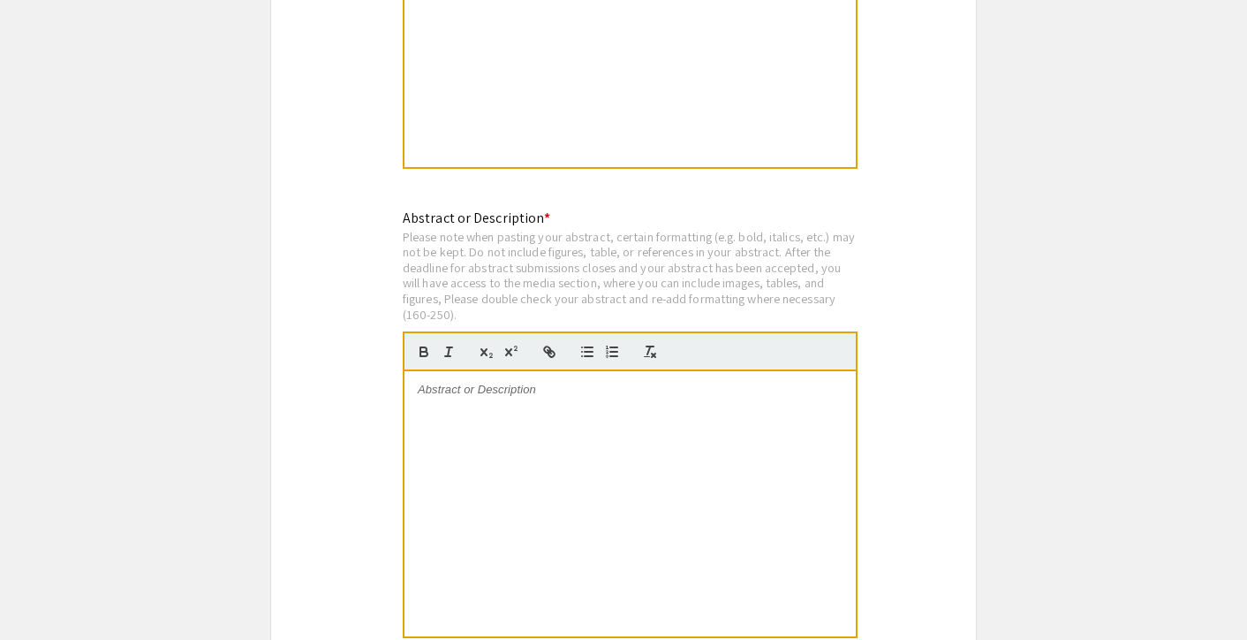
click at [461, 403] on div at bounding box center [630, 503] width 451 height 265
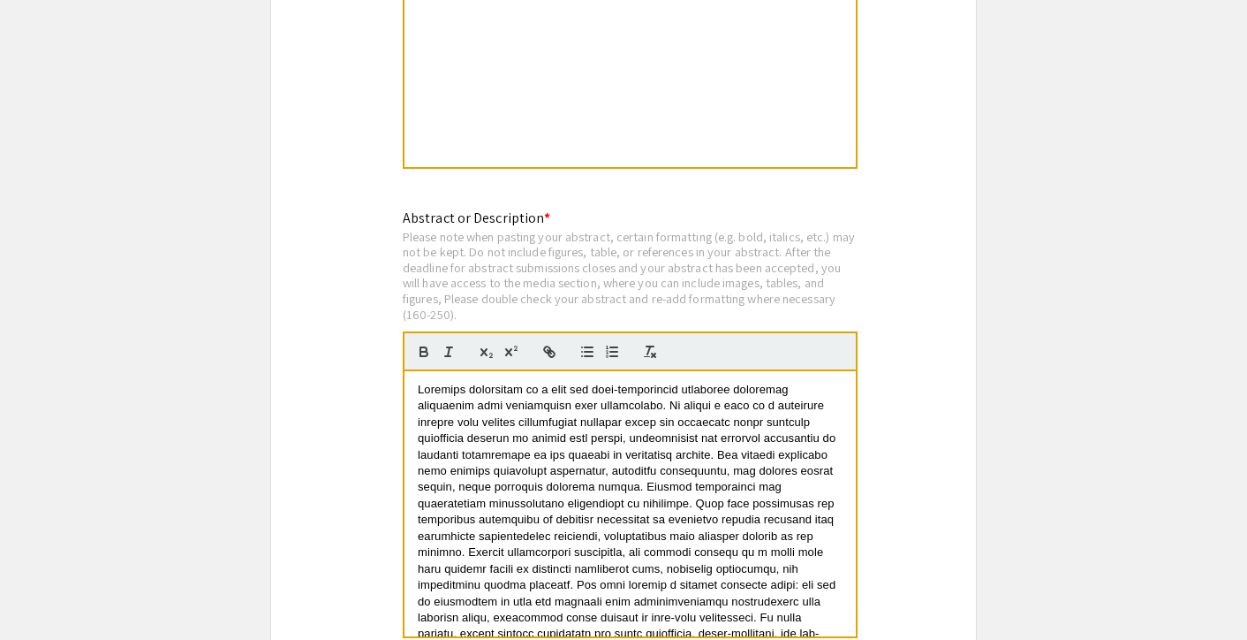
scroll to position [0, 0]
click at [480, 397] on span at bounding box center [629, 552] width 423 height 339
click at [625, 414] on span at bounding box center [630, 552] width 424 height 339
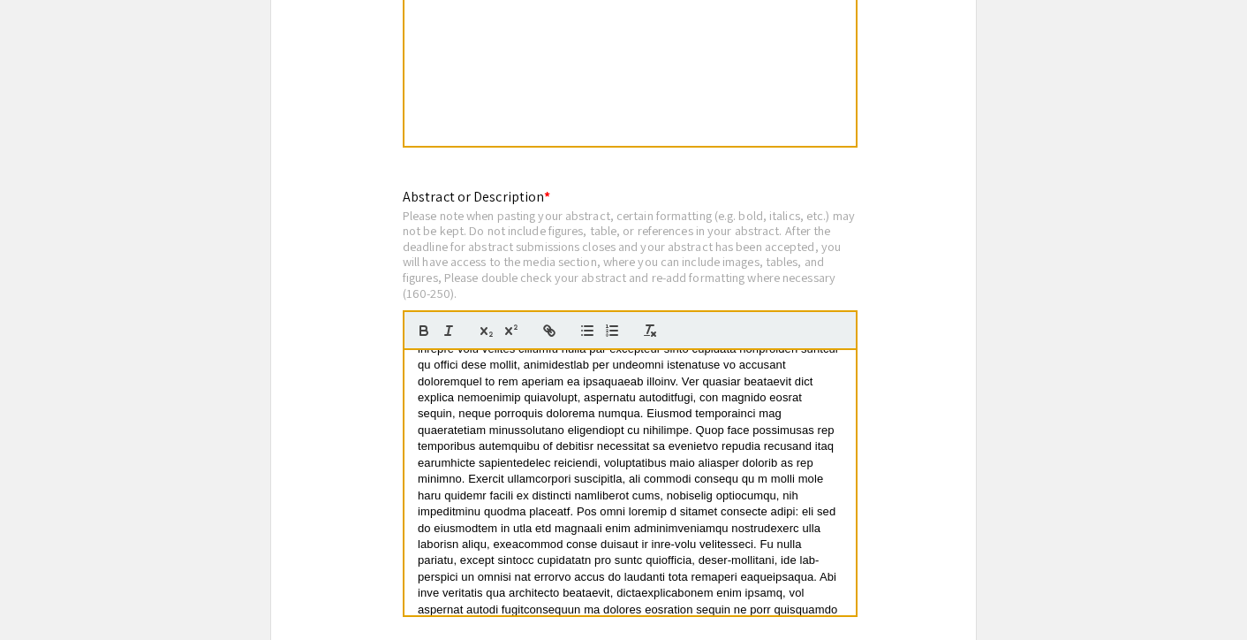
scroll to position [3507, 0]
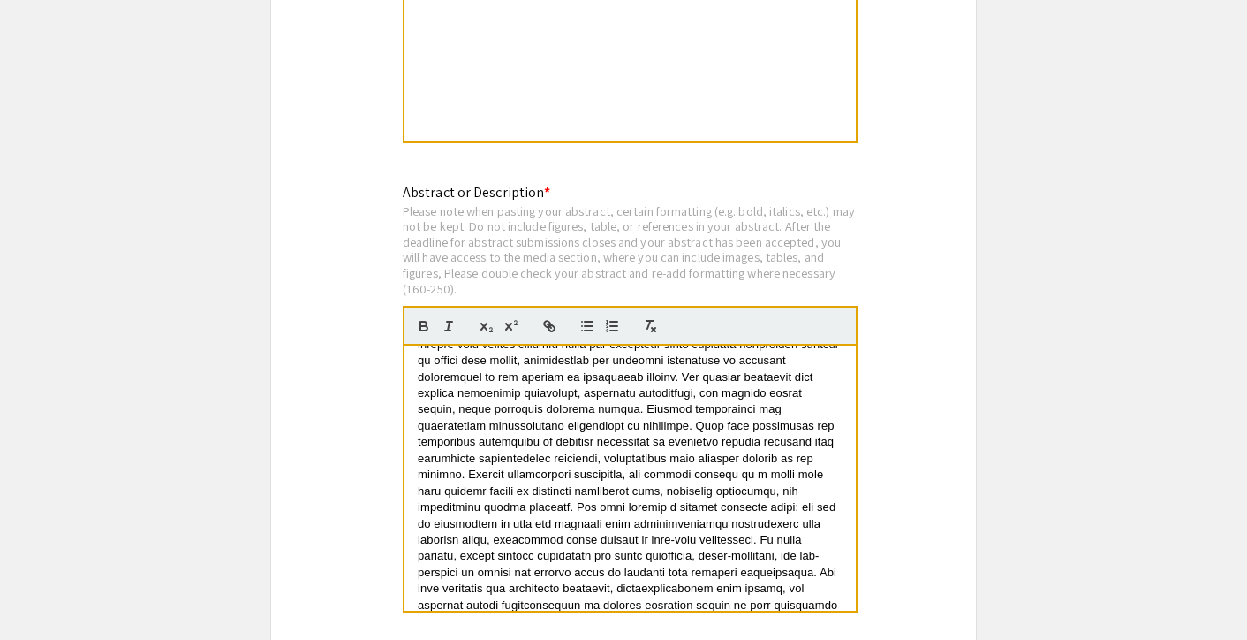
click at [627, 407] on span at bounding box center [630, 474] width 424 height 339
drag, startPoint x: 452, startPoint y: 386, endPoint x: 410, endPoint y: 383, distance: 42.5
click at [410, 383] on div at bounding box center [630, 477] width 451 height 265
click at [497, 421] on span at bounding box center [630, 474] width 424 height 339
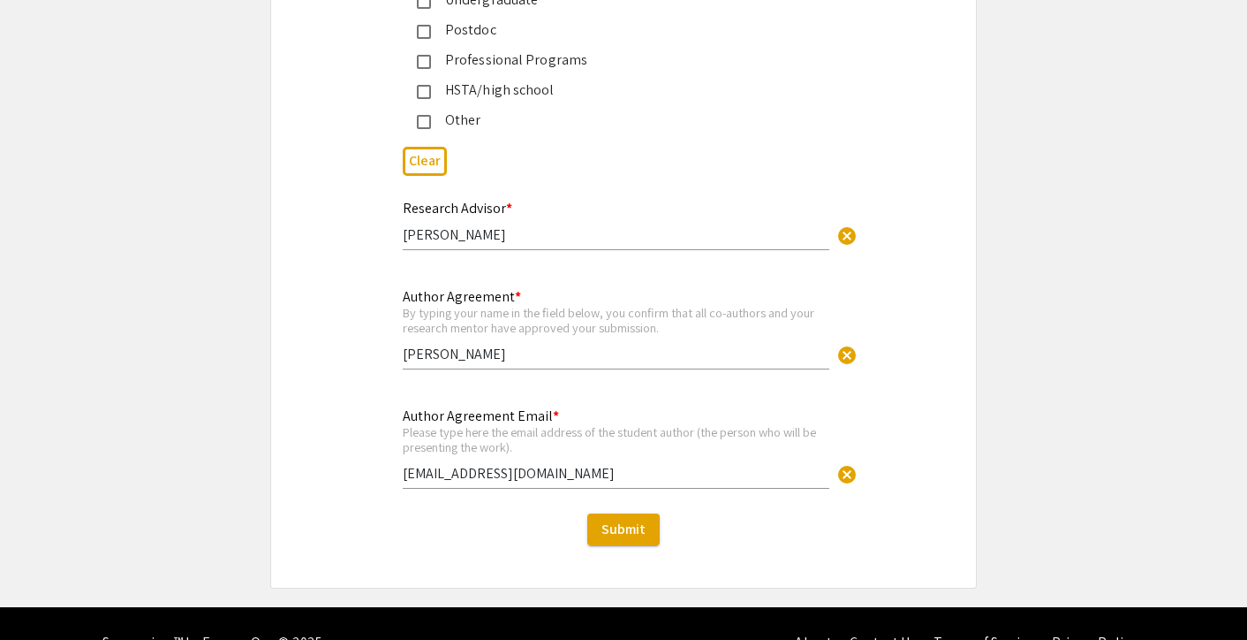
scroll to position [0, 0]
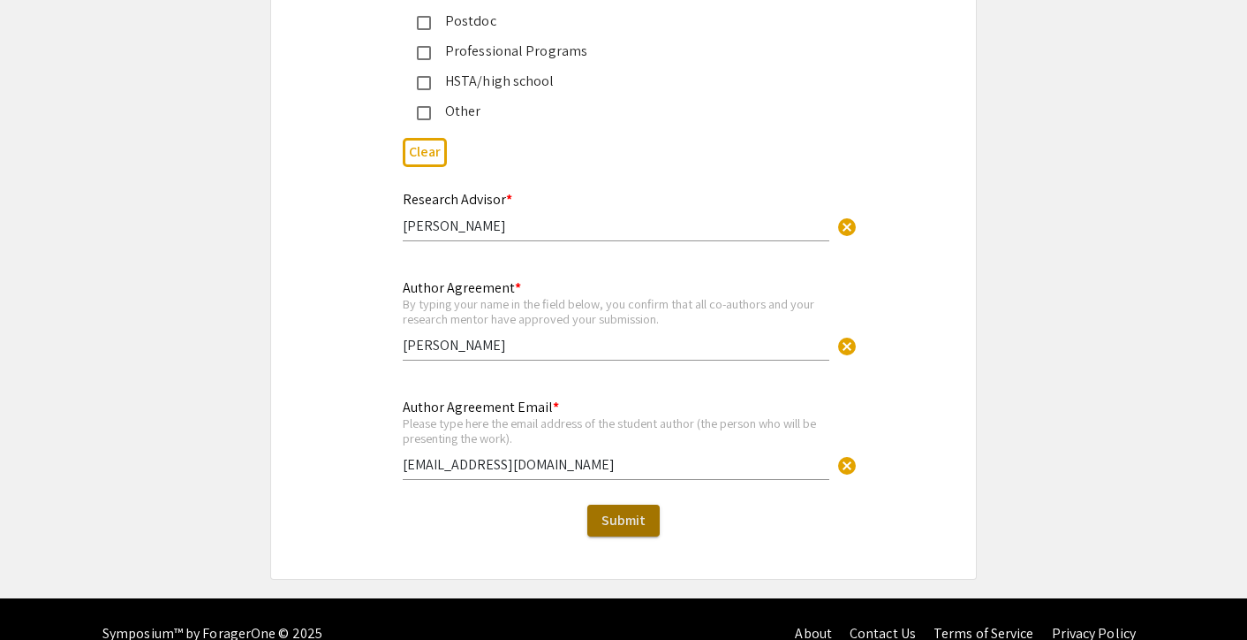
click at [599, 504] on button "Submit" at bounding box center [624, 520] width 72 height 32
